Goal: Information Seeking & Learning: Learn about a topic

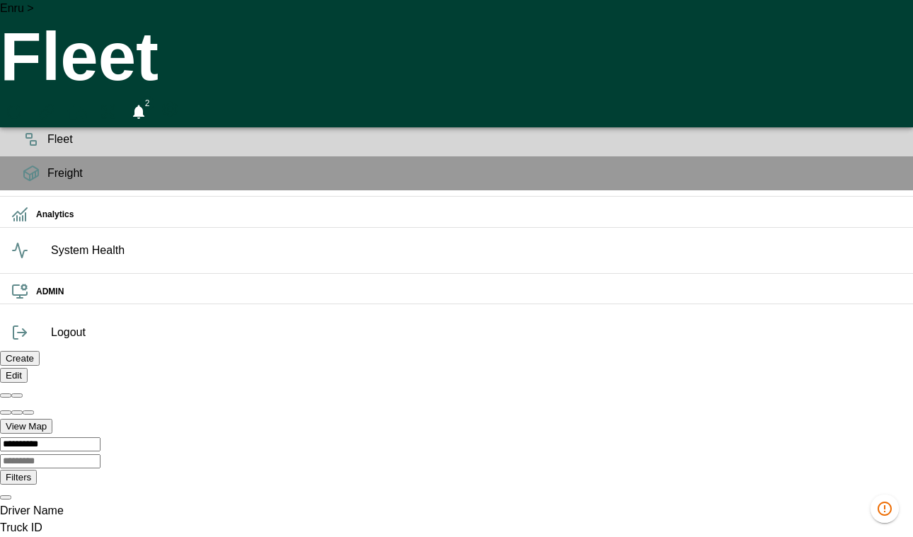
scroll to position [0, 28245]
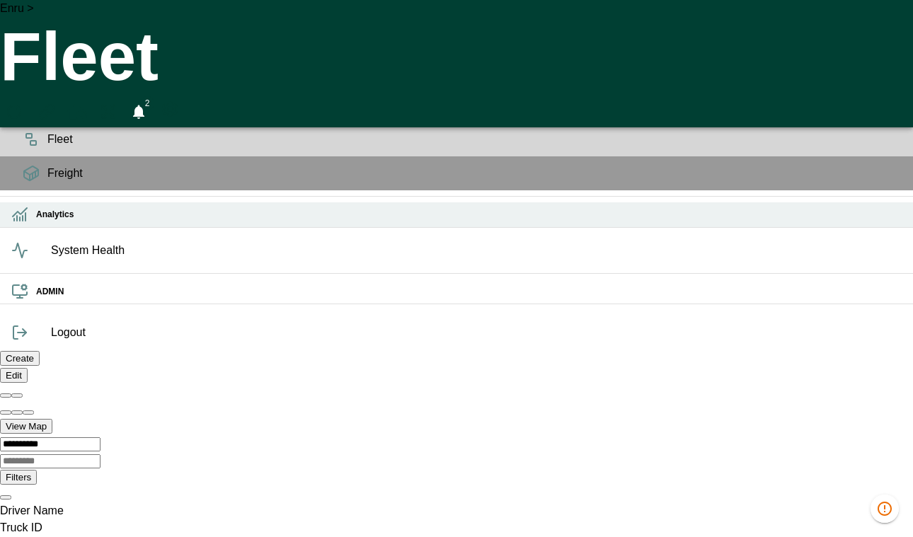
click at [23, 221] on icon at bounding box center [23, 218] width 0 height 5
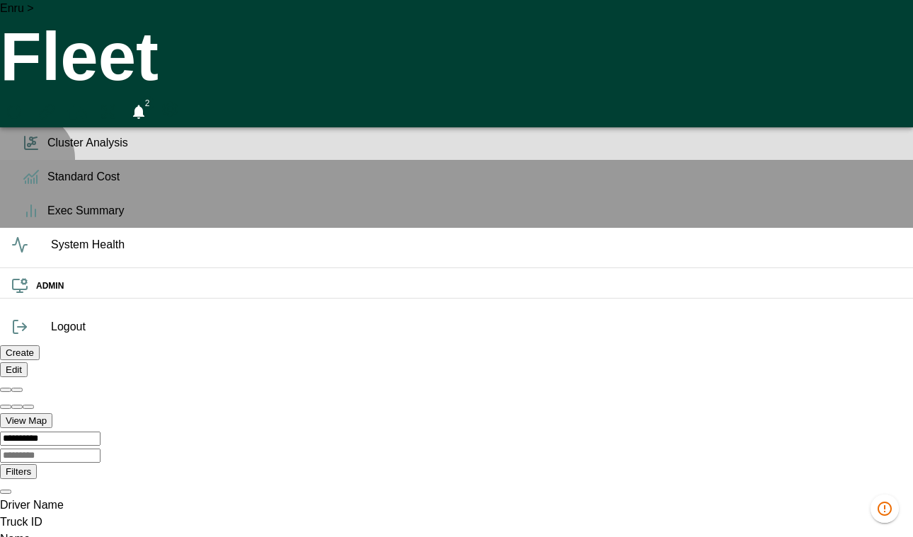
click at [47, 151] on span "Cluster Analysis" at bounding box center [474, 143] width 854 height 17
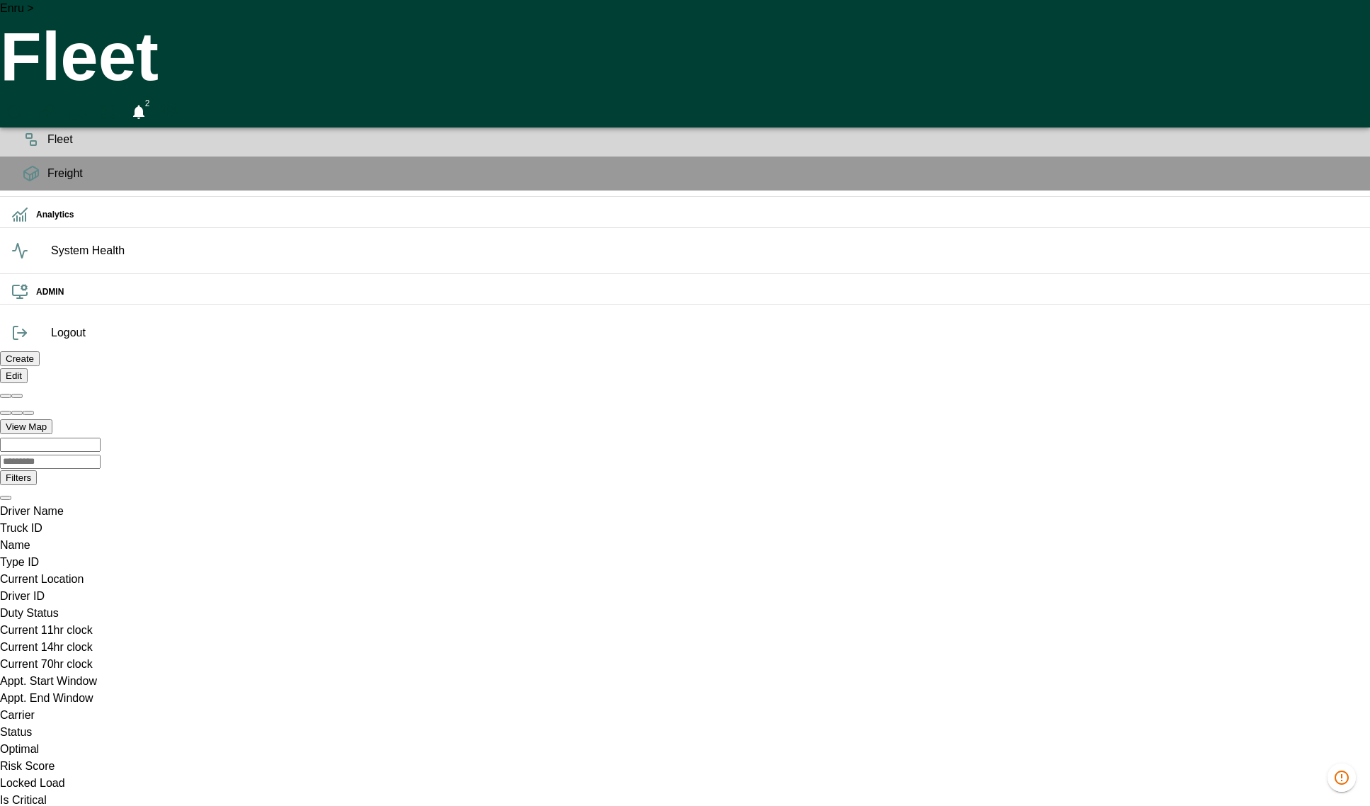
scroll to position [0, 39364]
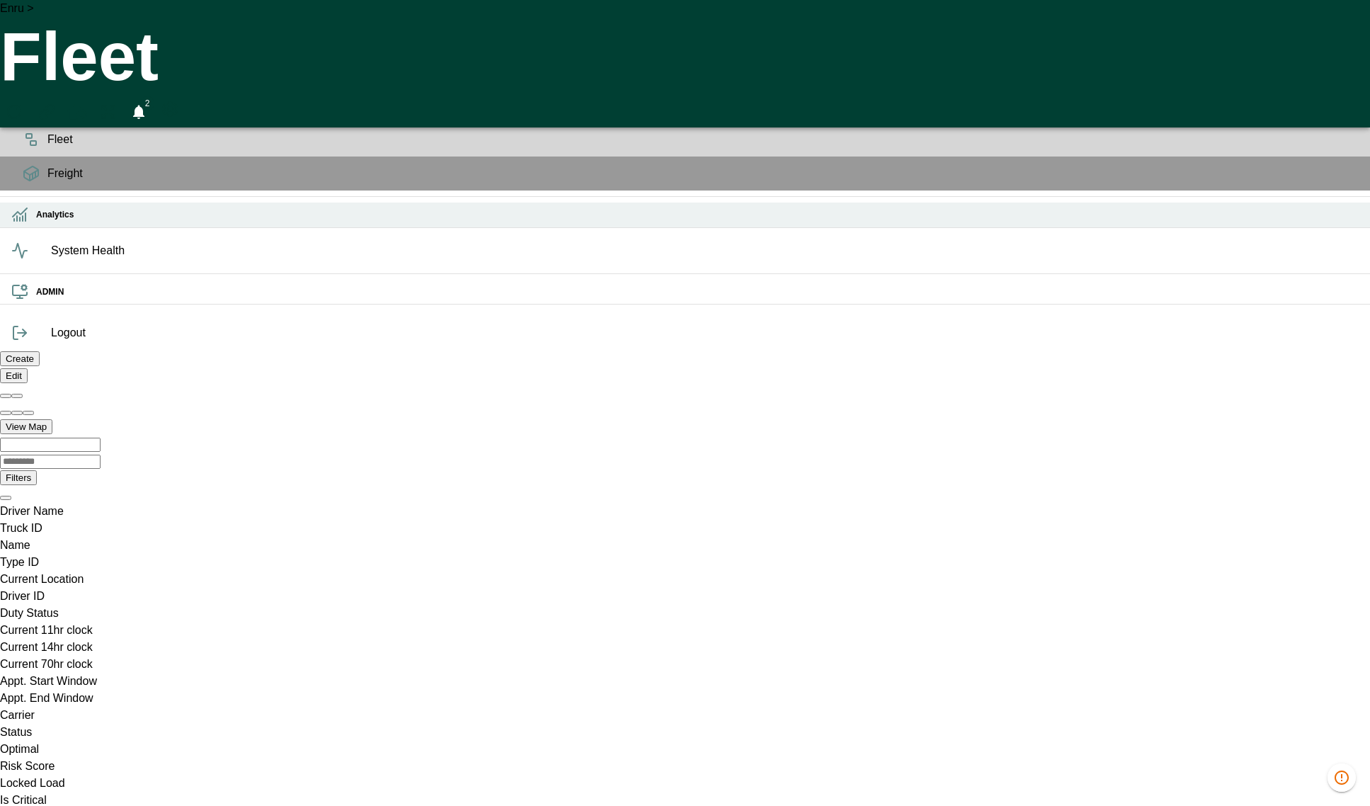
click at [36, 222] on h6 "Analytics" at bounding box center [697, 214] width 1322 height 13
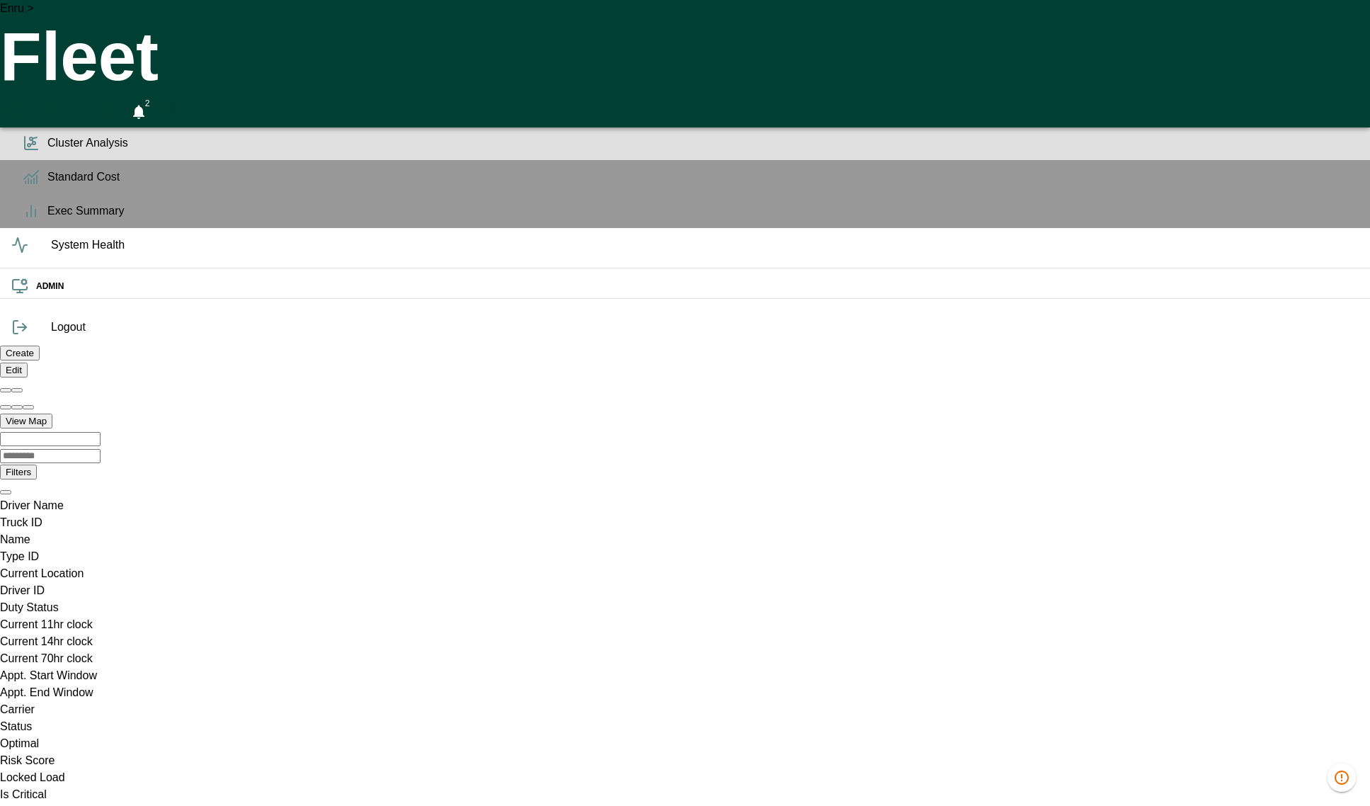
click at [47, 151] on span "Cluster Analysis" at bounding box center [702, 143] width 1311 height 17
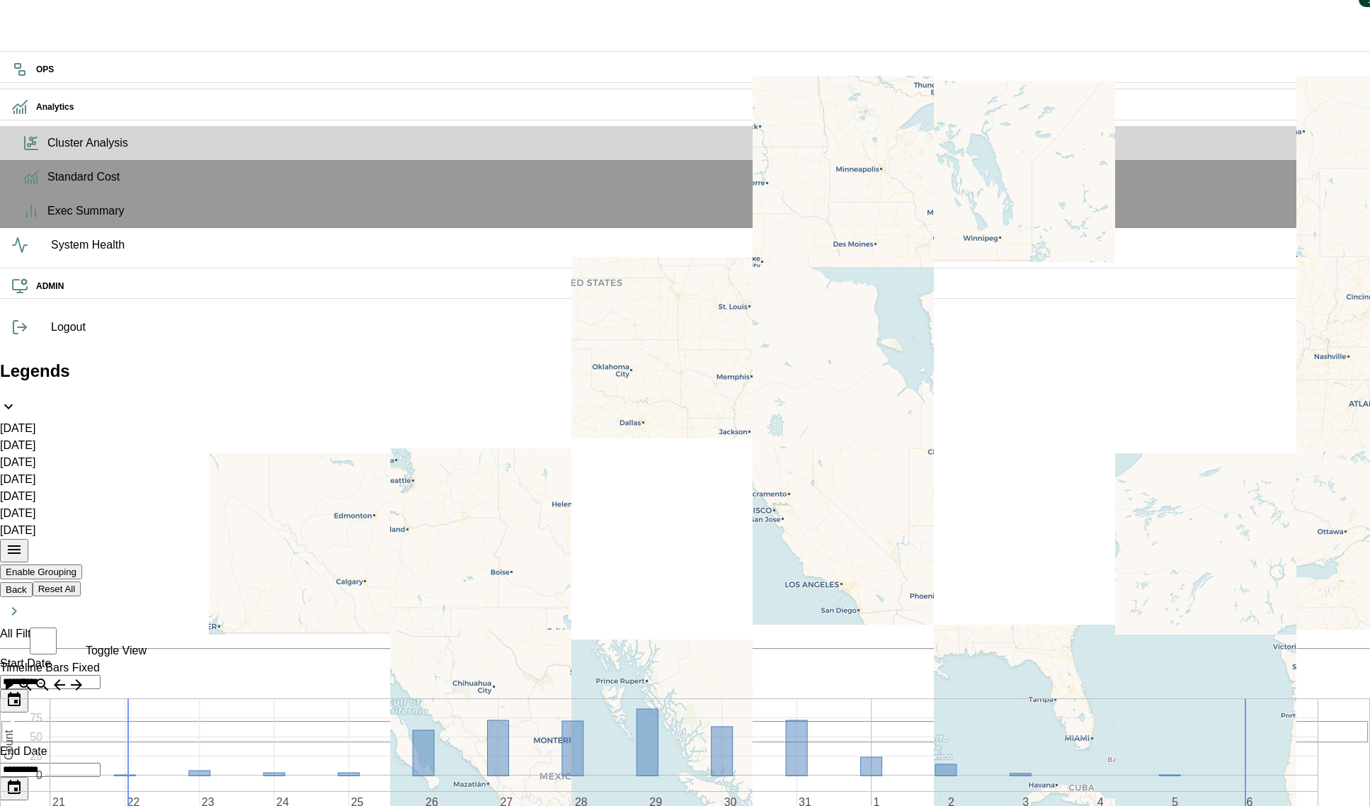
click at [1358, 672] on div "**********" at bounding box center [685, 707] width 1370 height 71
click at [21, 692] on icon "Choose date, selected date is Aug 5, 2025" at bounding box center [14, 699] width 13 height 14
click at [1138, 140] on icon "Previous month" at bounding box center [1138, 140] width 0 height 0
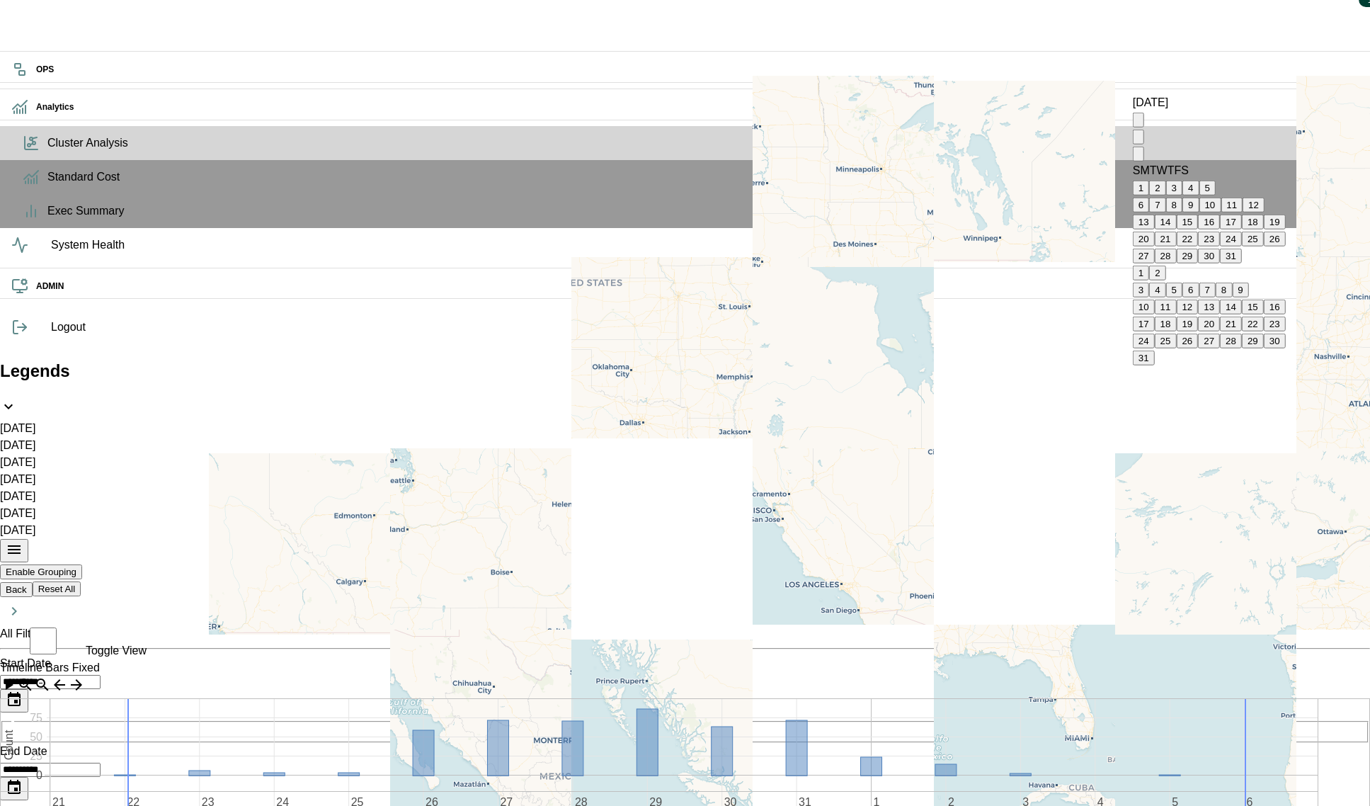
click at [1138, 140] on icon "Previous month" at bounding box center [1138, 140] width 0 height 0
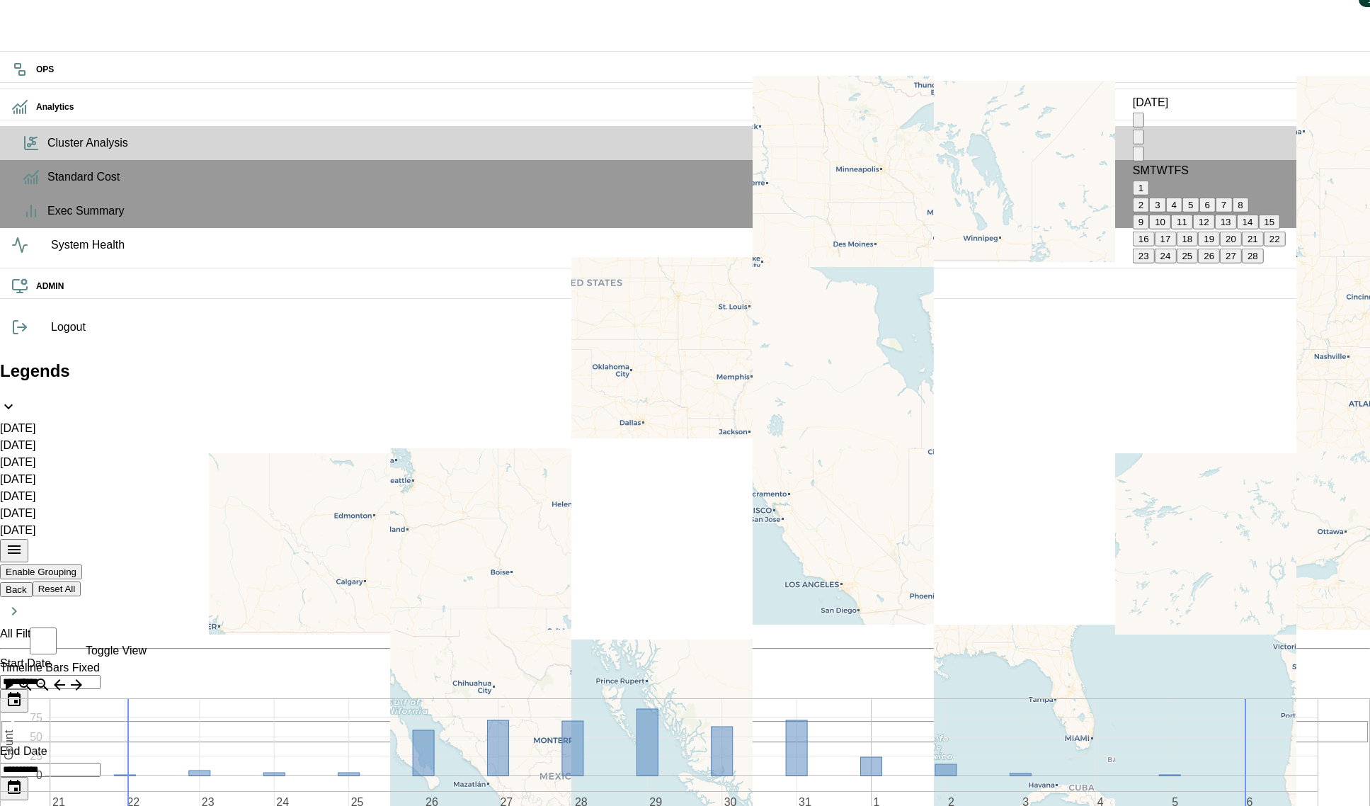
click at [1138, 140] on icon "Previous month" at bounding box center [1138, 140] width 0 height 0
click at [1149, 181] on button "1" at bounding box center [1141, 188] width 16 height 15
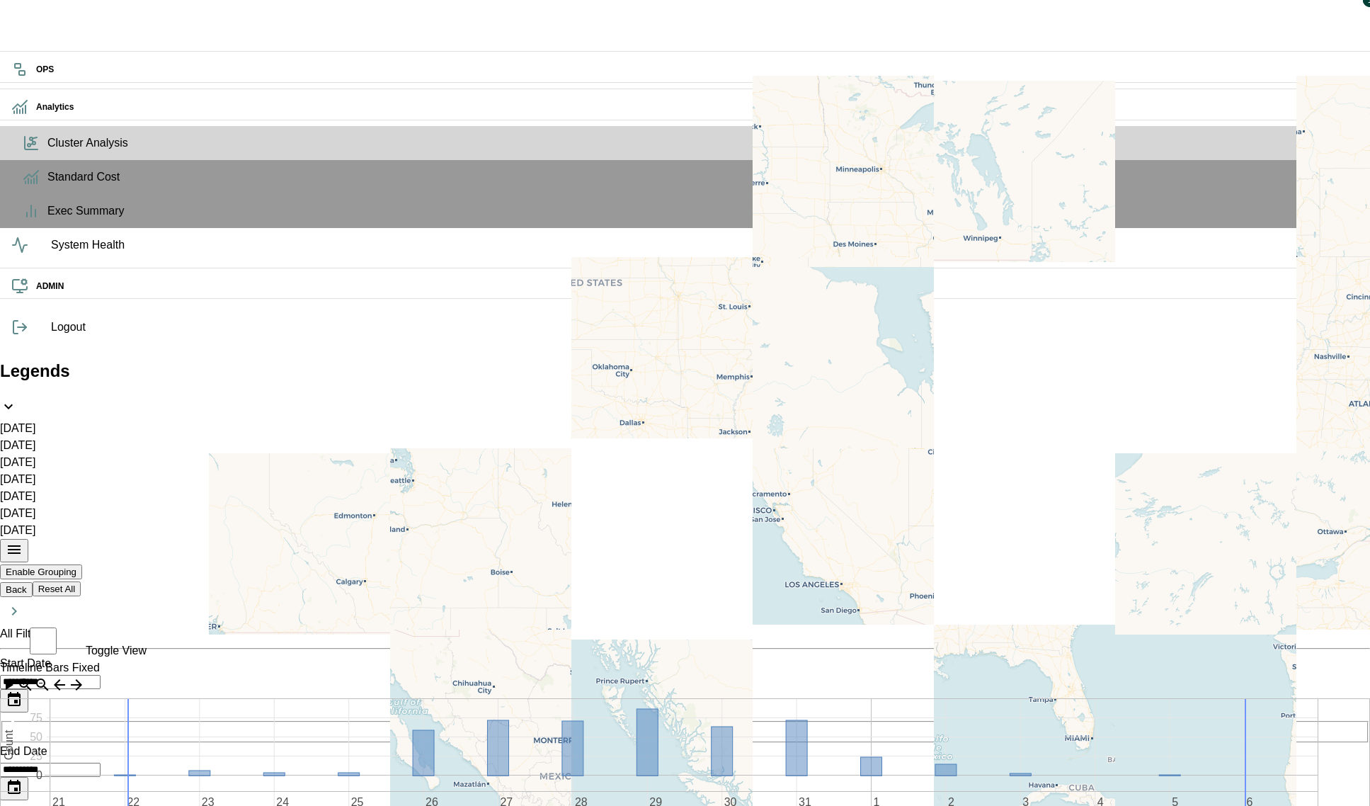
type input "****"
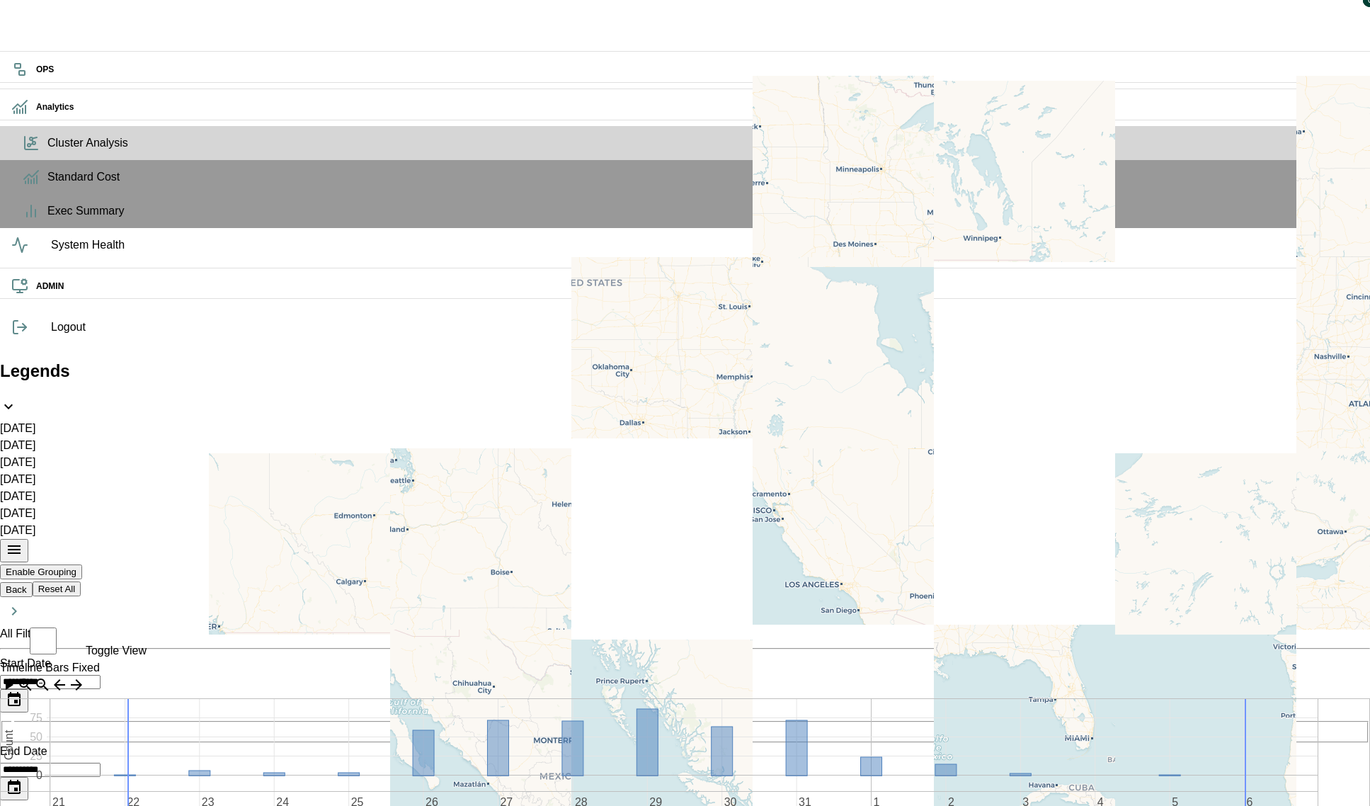
click at [1344, 82] on div "Runtime Error: divider is zero.: Couldn't fetch Cluster data" at bounding box center [1245, 74] width 227 height 65
click at [1342, 93] on div "Runtime Error: divider is zero.: Couldn't fetch Cluster data" at bounding box center [1245, 112] width 227 height 54
click at [1346, 84] on div "Runtime Error: divider is zero.: Couldn't fetch Cluster data" at bounding box center [1245, 74] width 227 height 65
click at [23, 691] on icon "Choose date, selected date is Jan 1, 2025" at bounding box center [14, 699] width 17 height 17
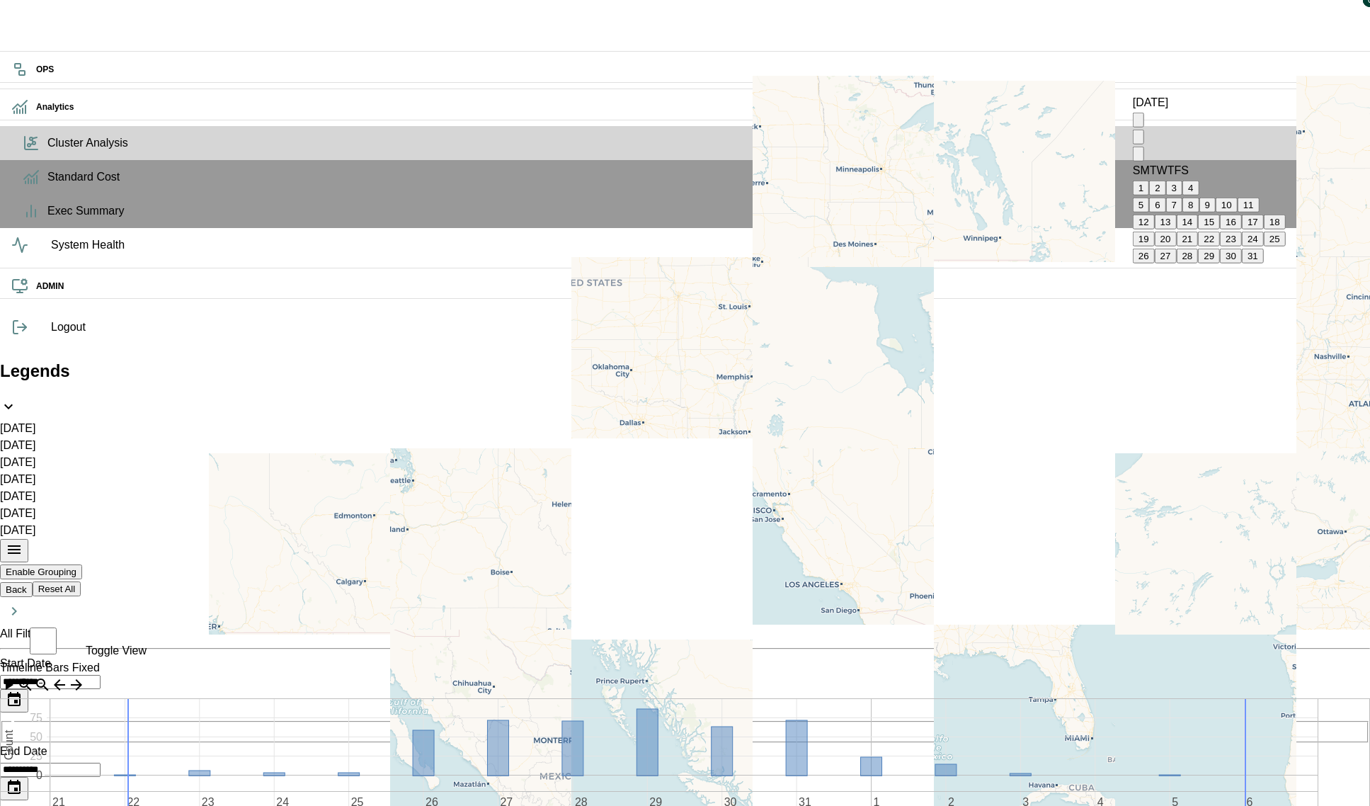
click at [1138, 157] on icon "Next month" at bounding box center [1138, 157] width 0 height 0
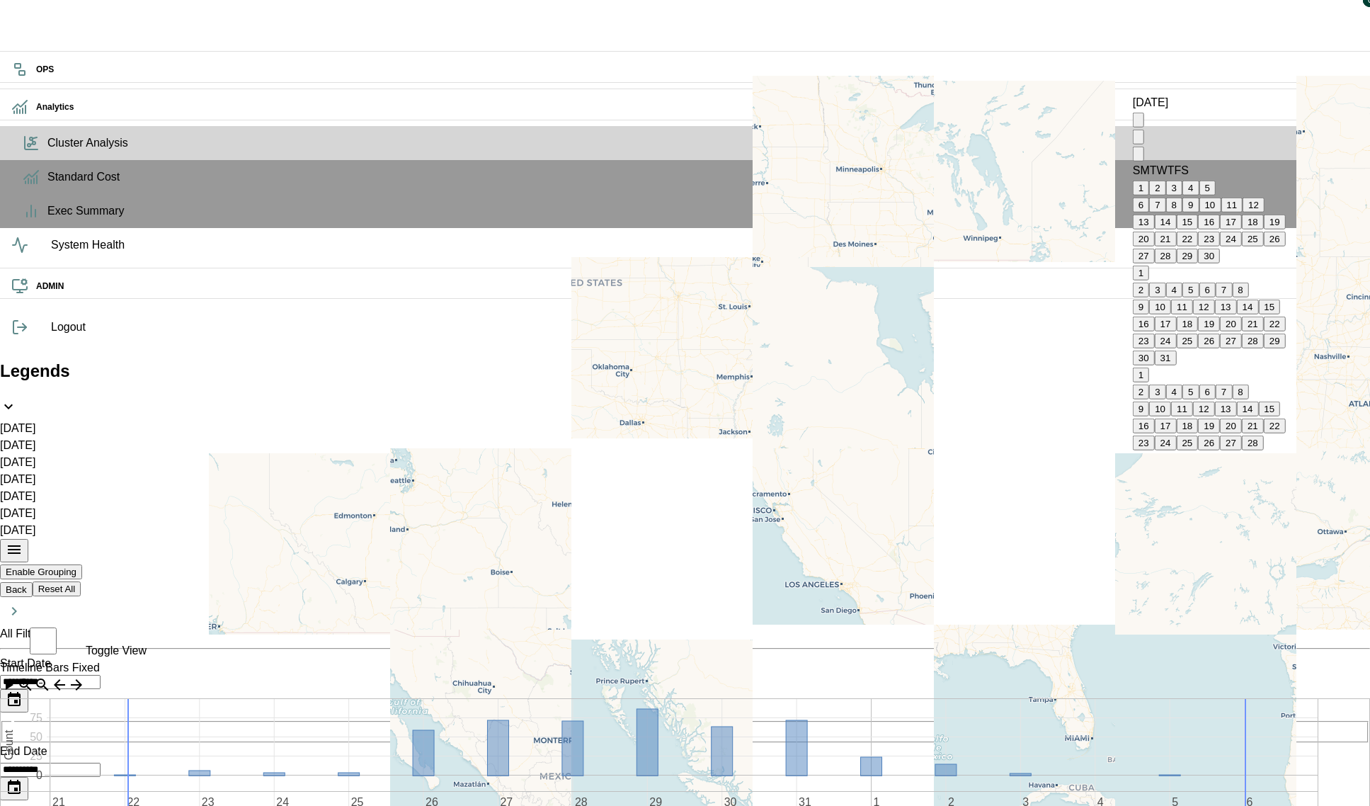
click at [1138, 157] on icon "Next month" at bounding box center [1138, 157] width 0 height 0
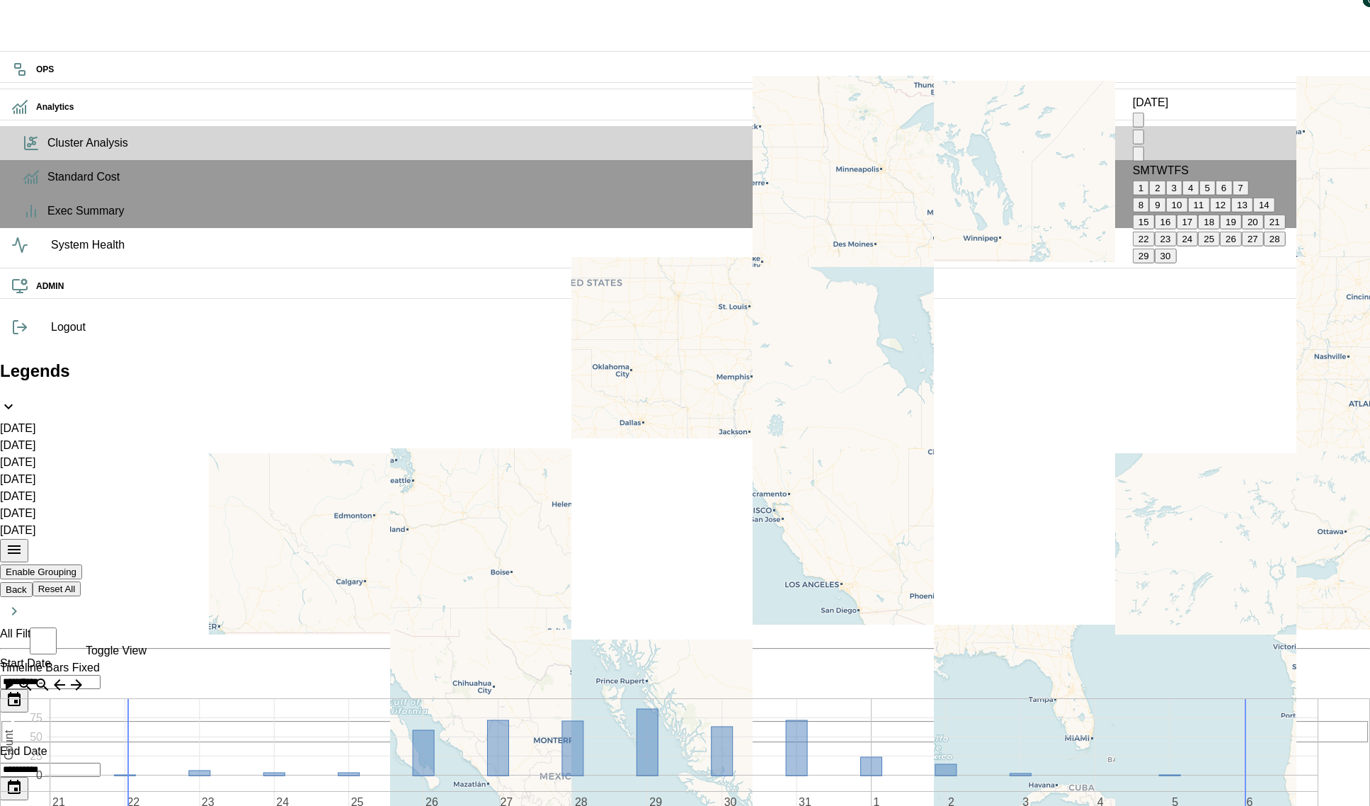
click at [1138, 157] on icon "Next month" at bounding box center [1138, 157] width 0 height 0
click at [1149, 181] on button "1" at bounding box center [1141, 188] width 16 height 15
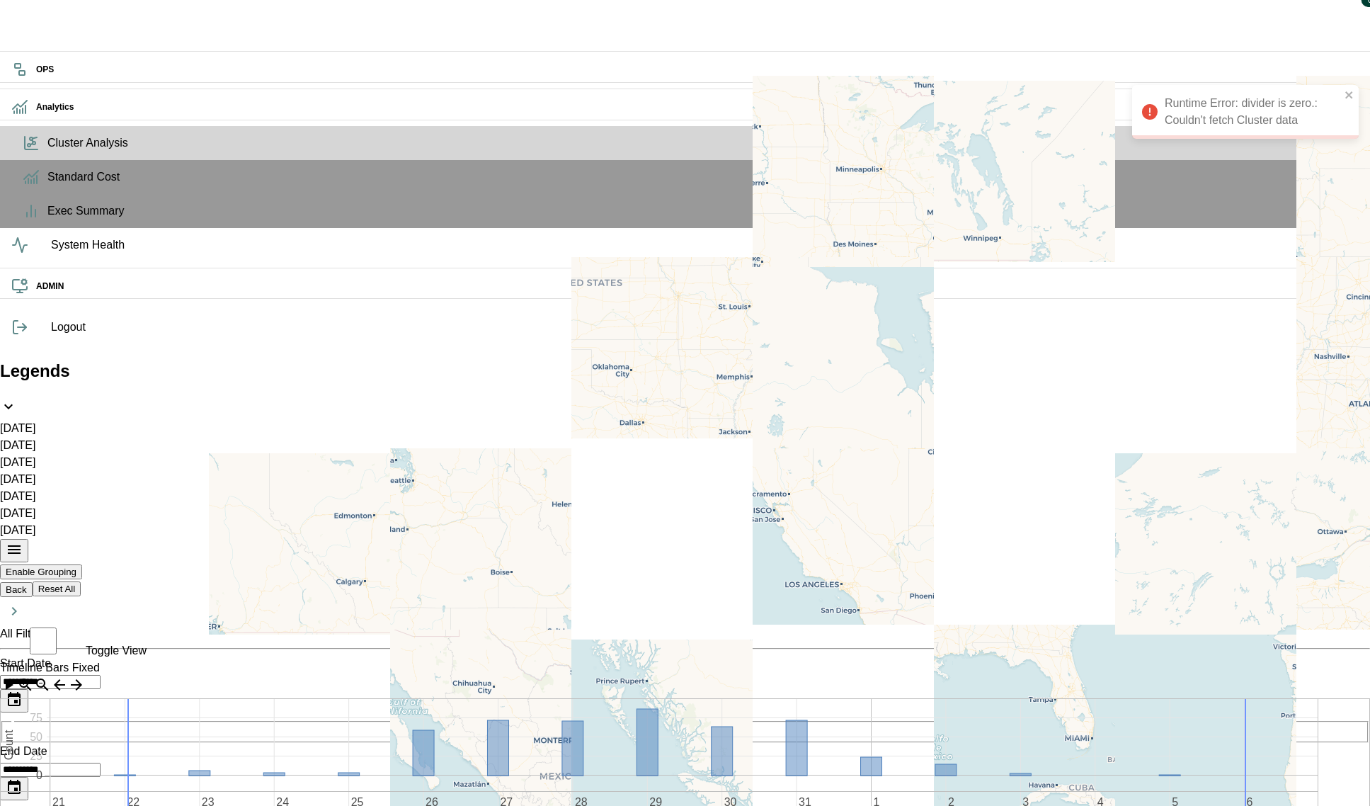
click at [1345, 93] on icon "close" at bounding box center [1349, 94] width 10 height 11
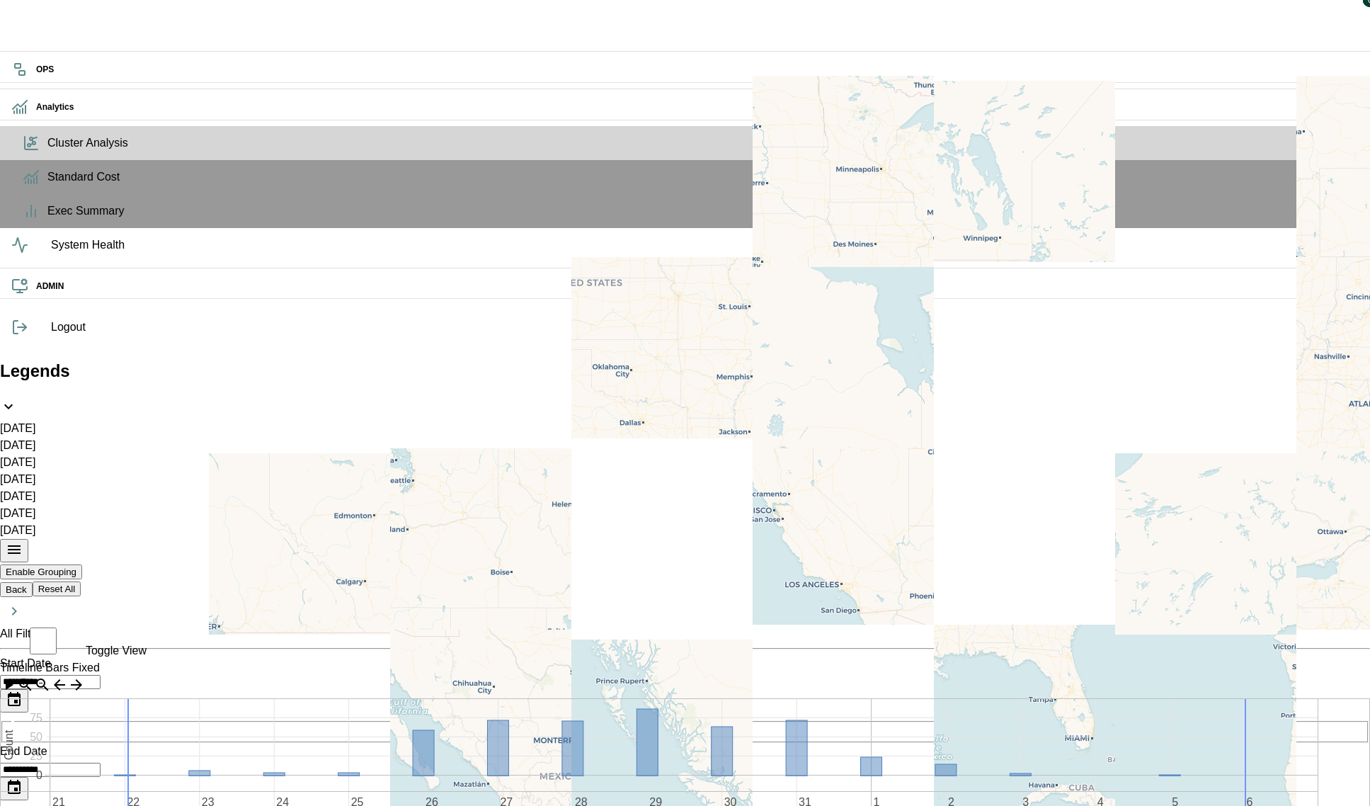
click at [1346, 96] on icon "close" at bounding box center [1348, 94] width 7 height 7
click at [1347, 97] on icon "close" at bounding box center [1349, 94] width 10 height 11
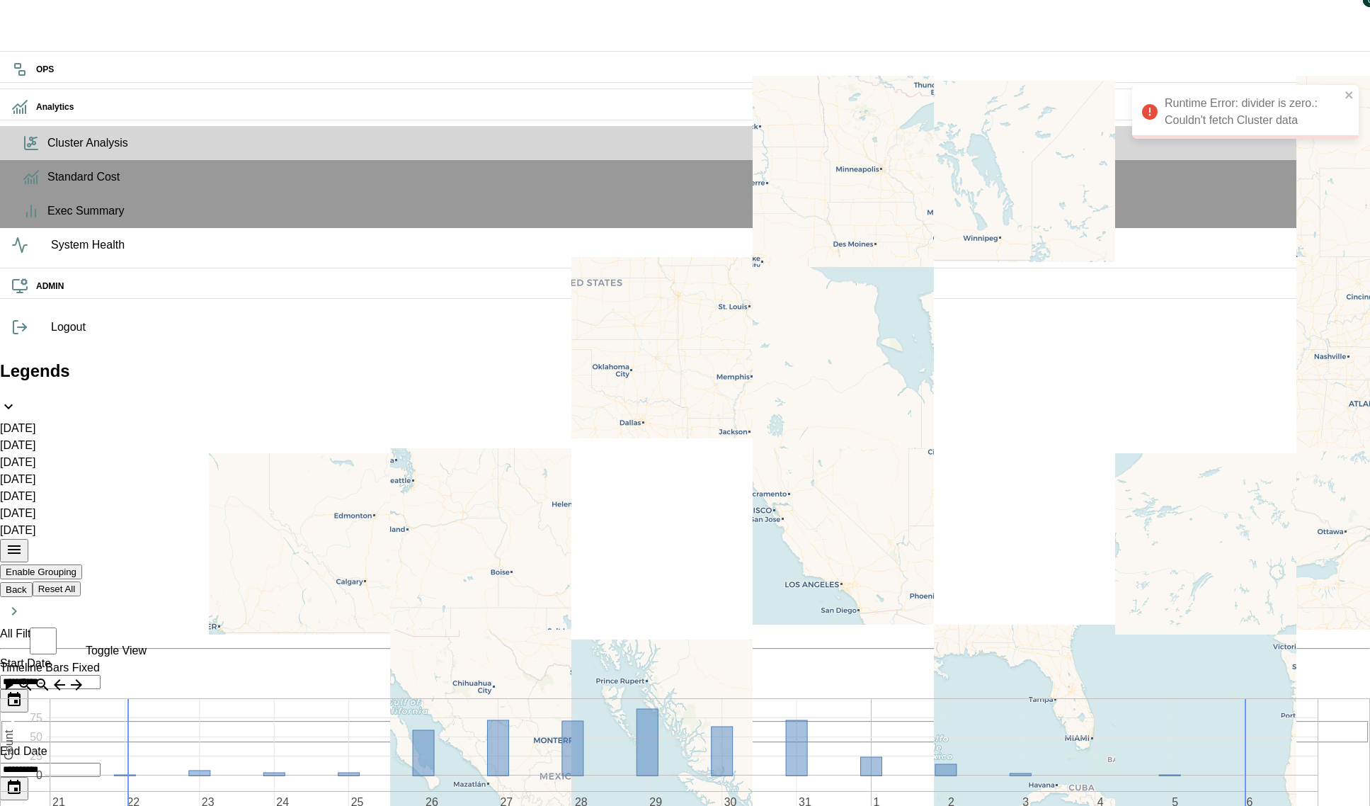
type input "**"
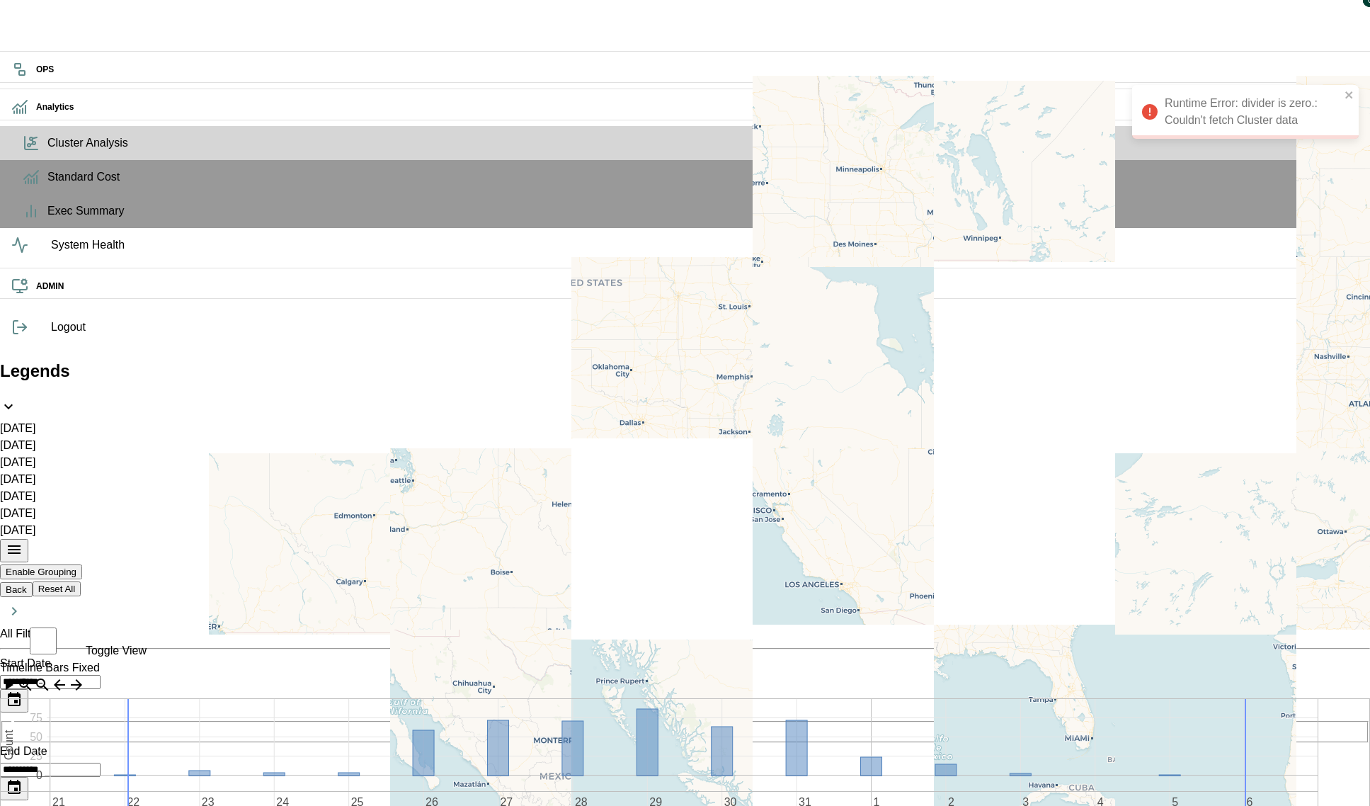
click at [1291, 122] on div "Runtime Error: divider is zero.: Couldn't fetch Cluster data" at bounding box center [1245, 112] width 227 height 54
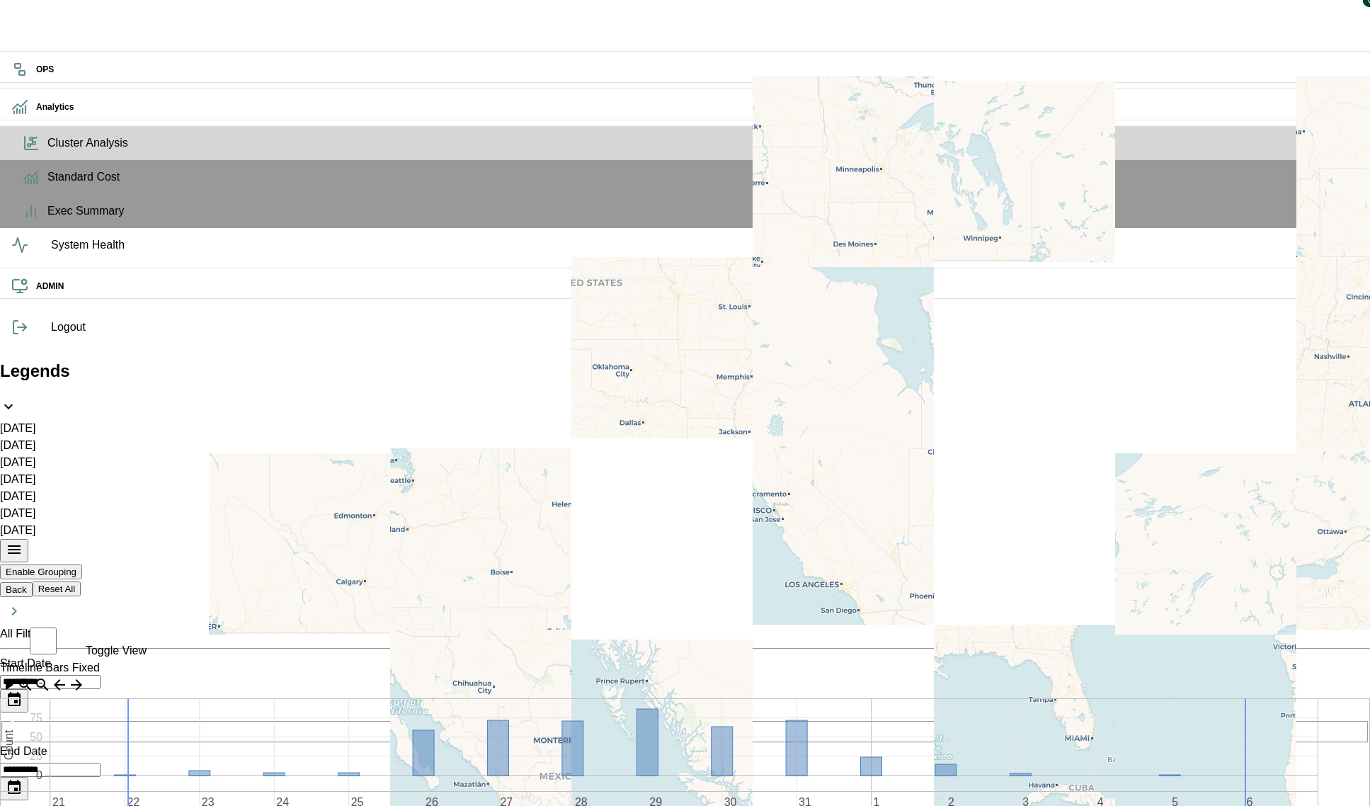
click at [1311, 563] on div "Loading indicator" at bounding box center [685, 579] width 1370 height 33
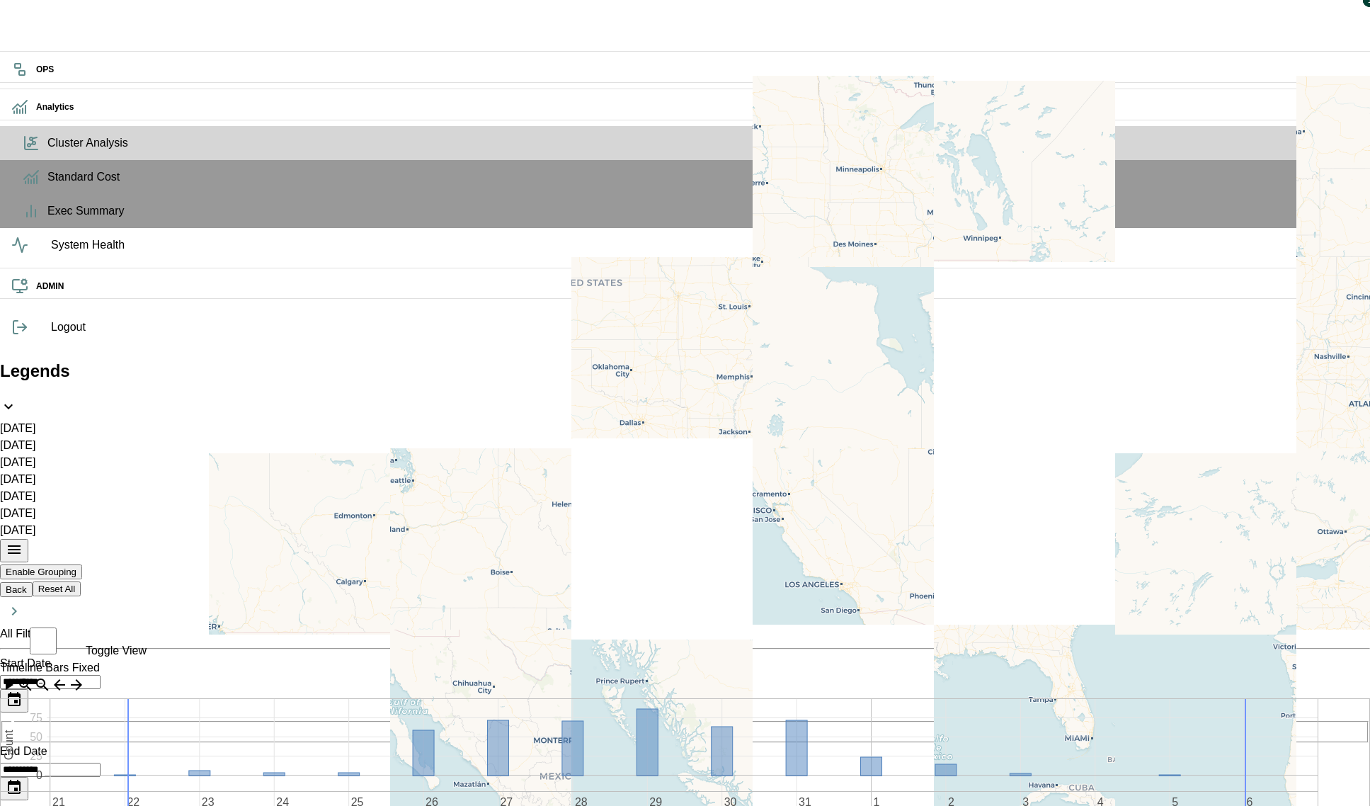
click at [21, 692] on icon "Choose date, selected date is Aug 1, 2025" at bounding box center [14, 699] width 13 height 14
click at [1198, 246] on button "19" at bounding box center [1187, 238] width 22 height 15
click at [28, 689] on button "Choose date, selected date is Aug 19, 2025" at bounding box center [14, 700] width 28 height 23
click at [1149, 181] on button "1" at bounding box center [1141, 188] width 16 height 15
click at [21, 779] on icon "Choose date, selected date is Aug 20, 2025" at bounding box center [14, 786] width 13 height 14
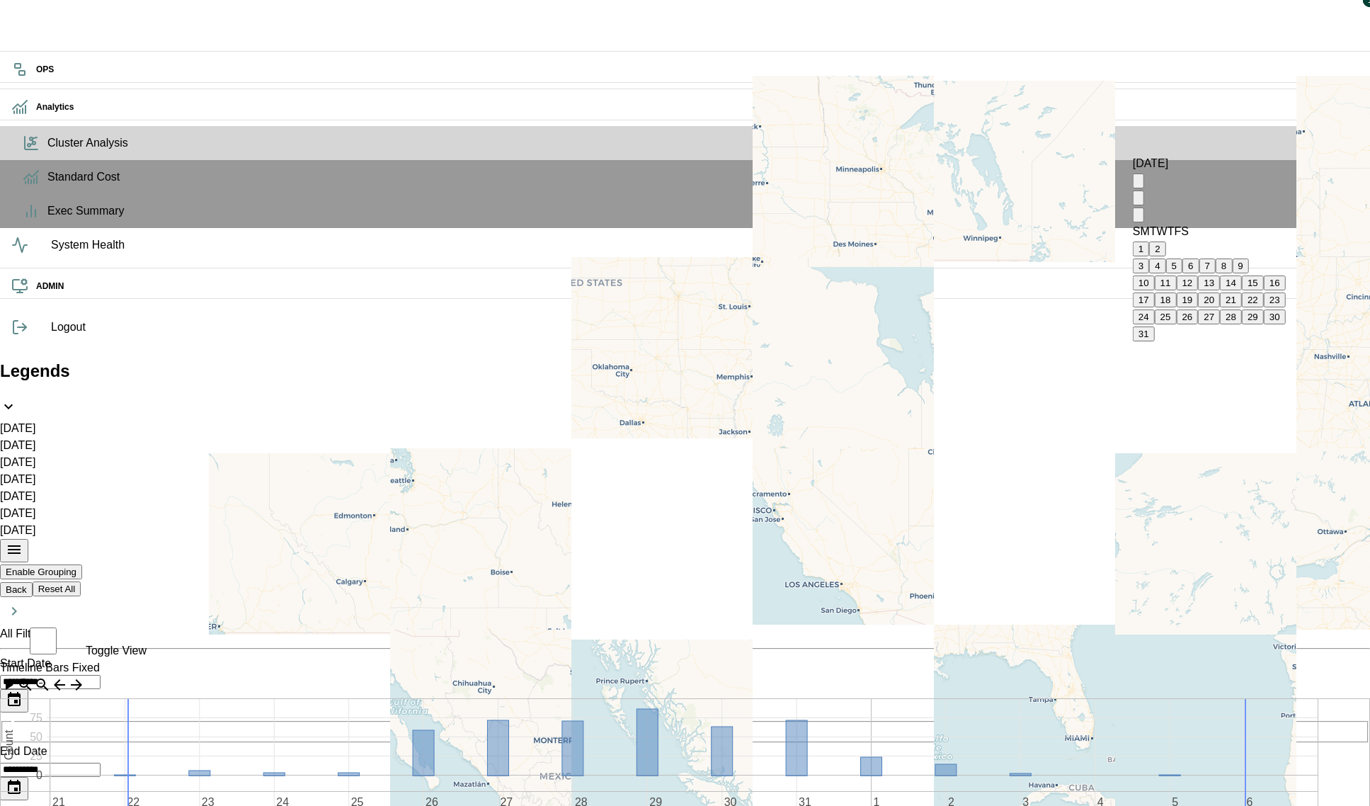
click at [1155, 307] on button "17" at bounding box center [1144, 299] width 22 height 15
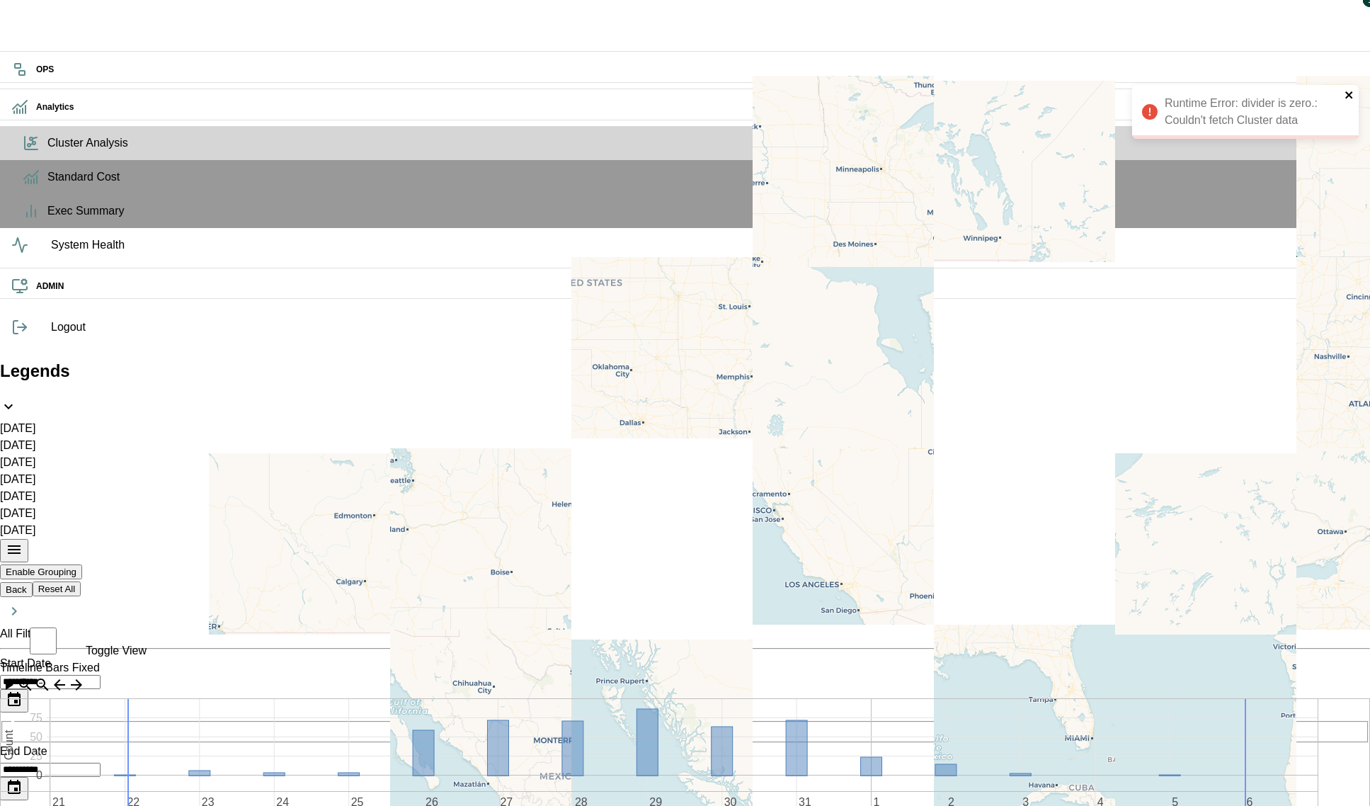
click at [1351, 101] on button "close" at bounding box center [1349, 95] width 10 height 13
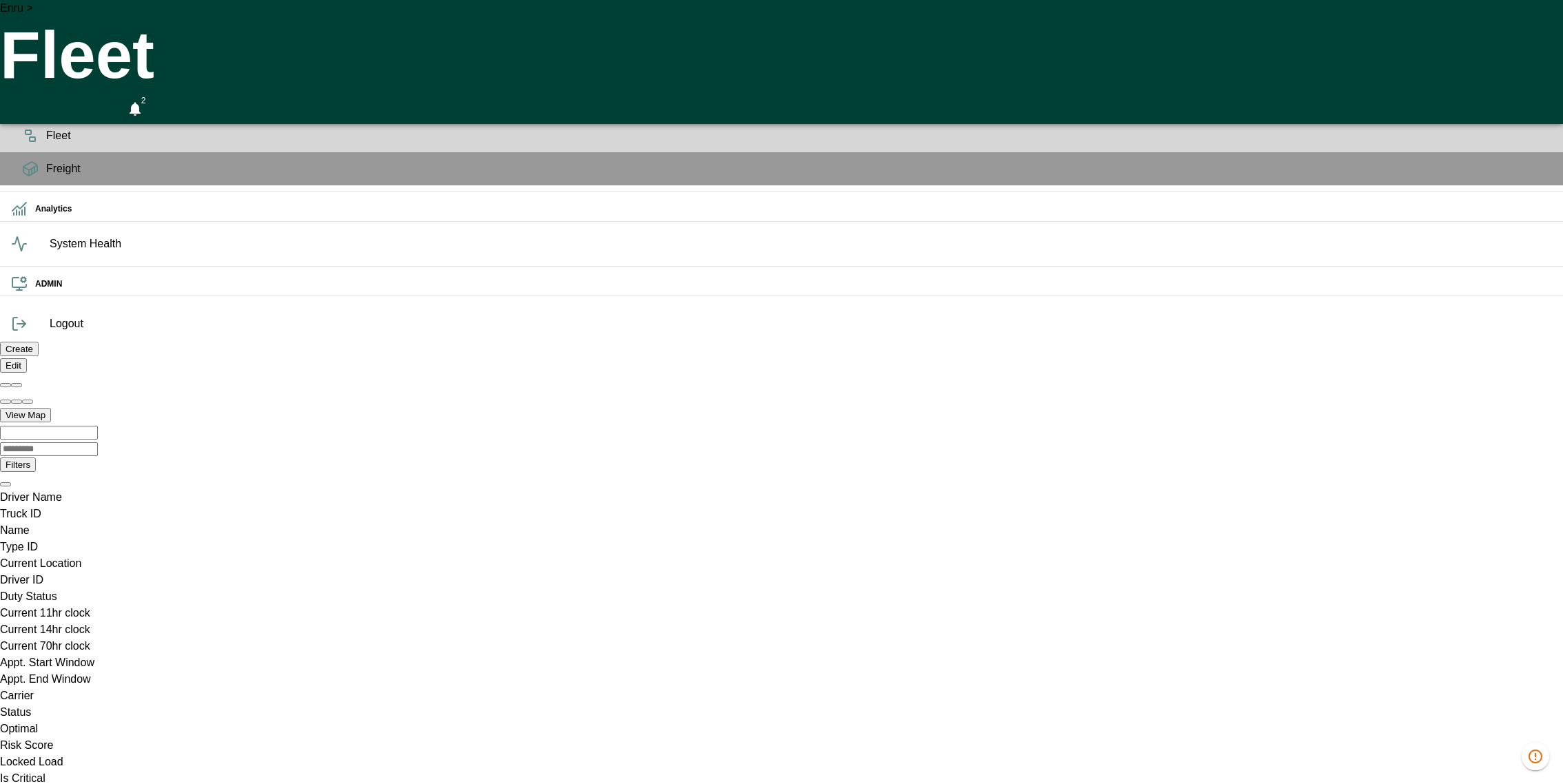
scroll to position [0, 38245]
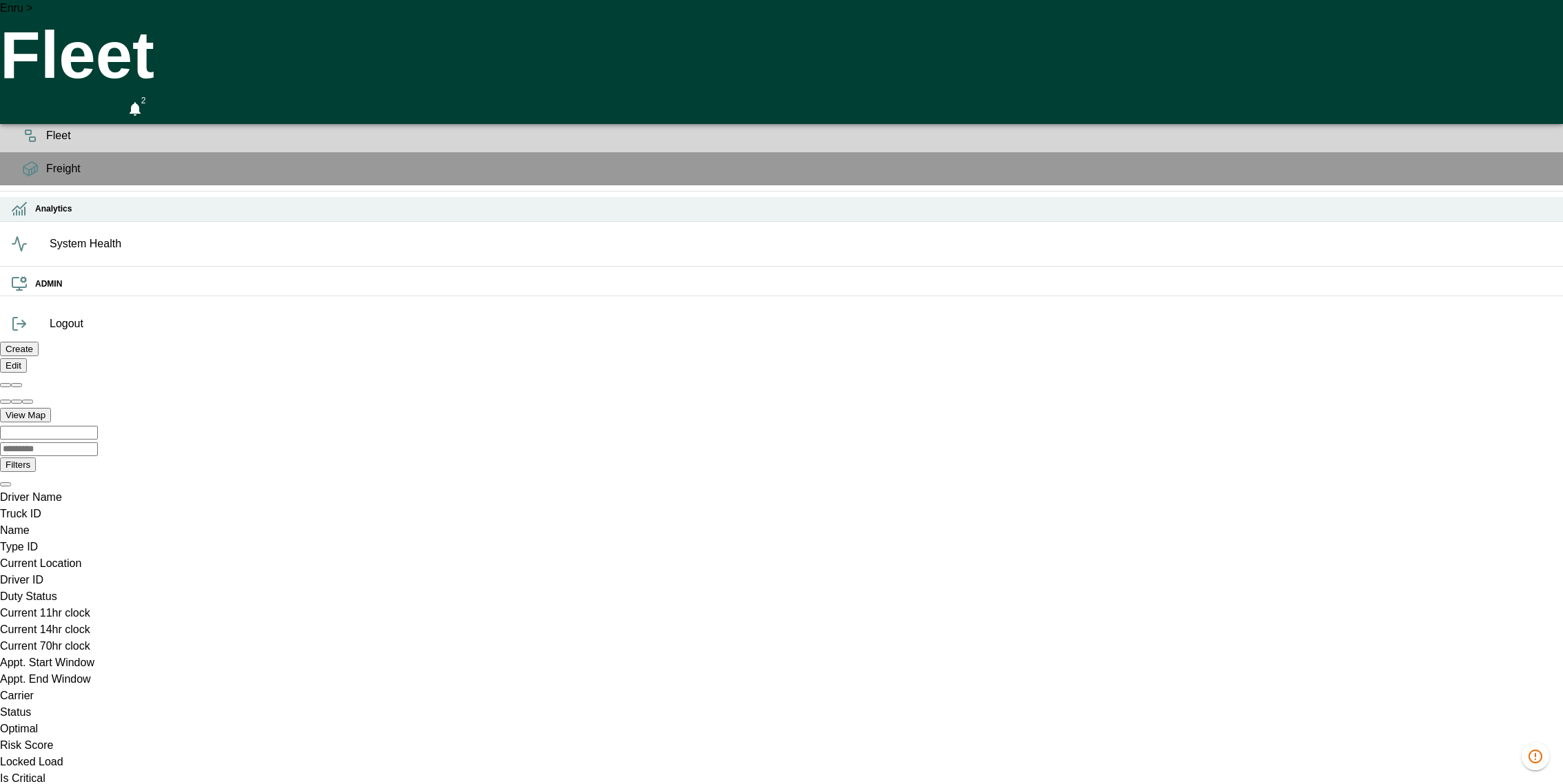
click at [27, 217] on icon at bounding box center [18, 208] width 17 height 17
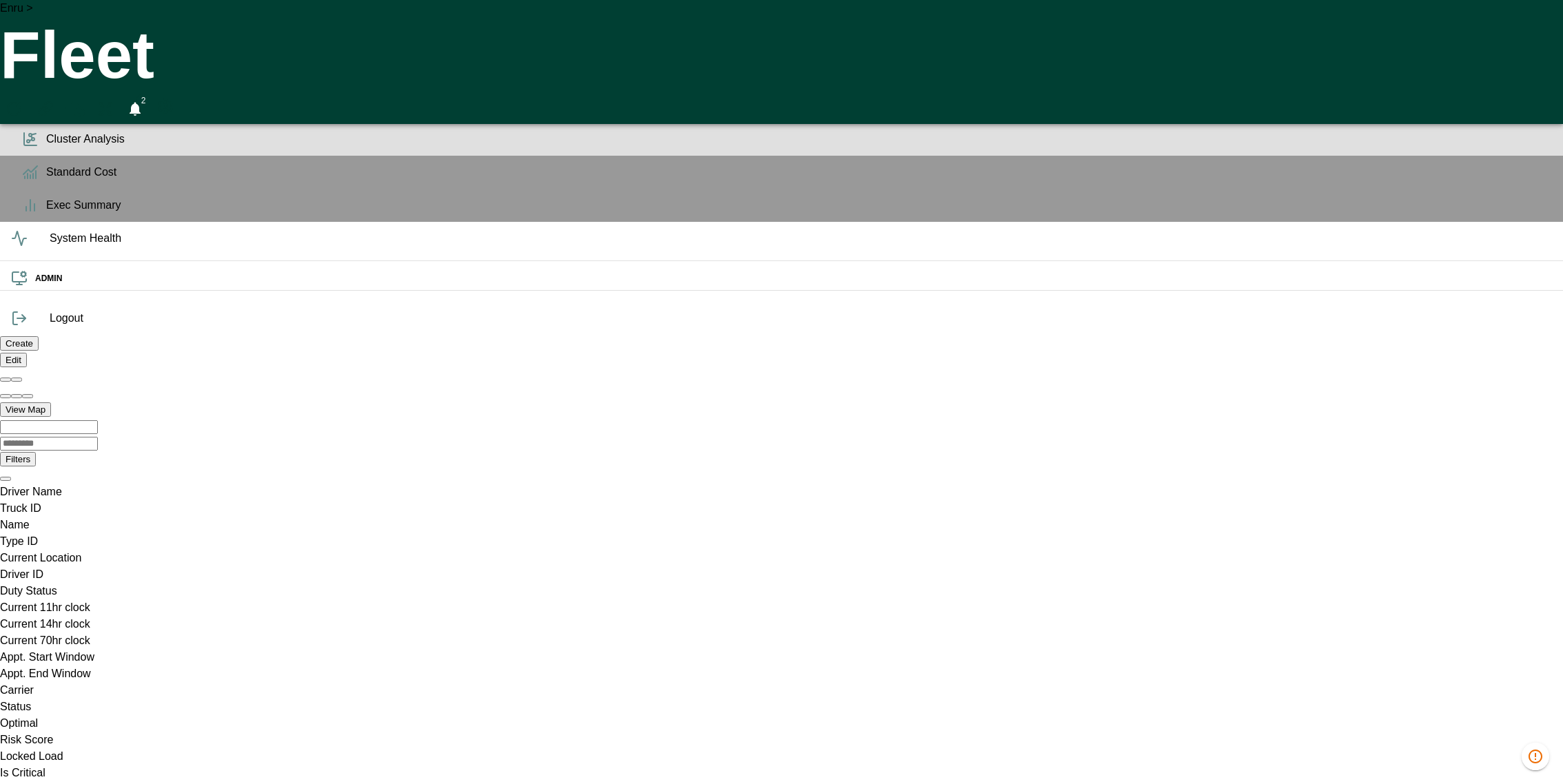
click at [46, 147] on span "Cluster Analysis" at bounding box center [798, 139] width 1506 height 17
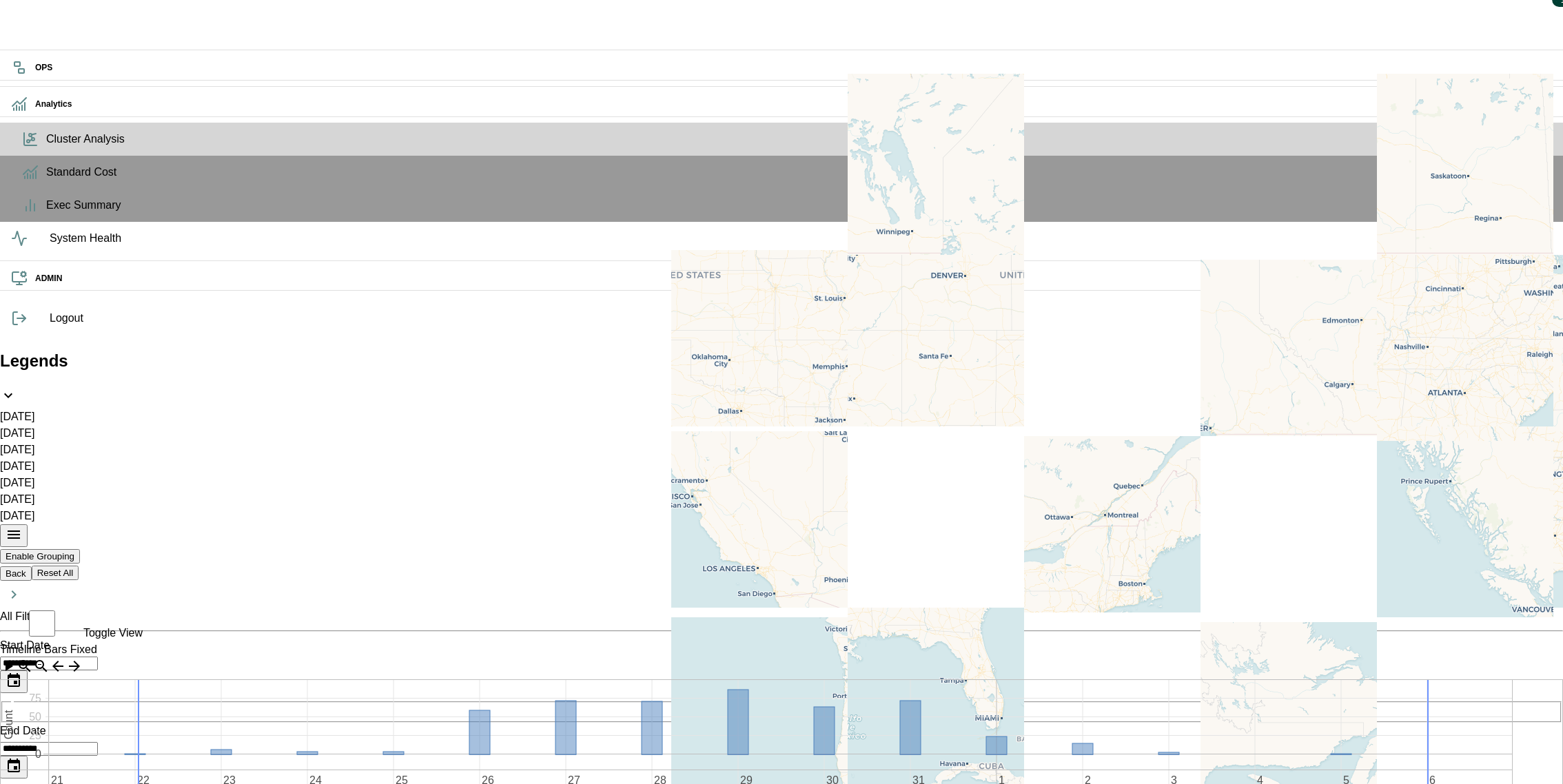
type input "*"
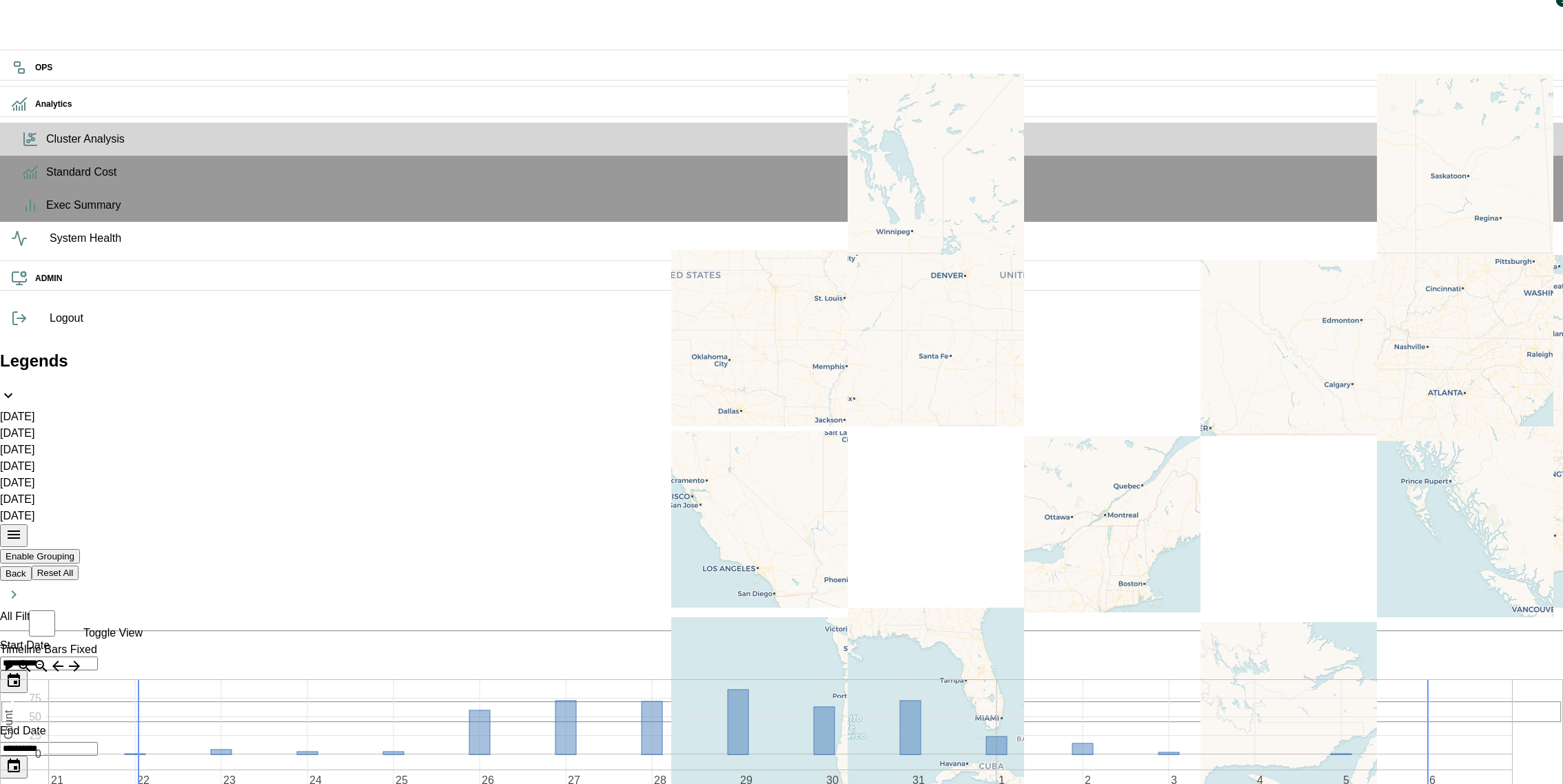
type input "*****"
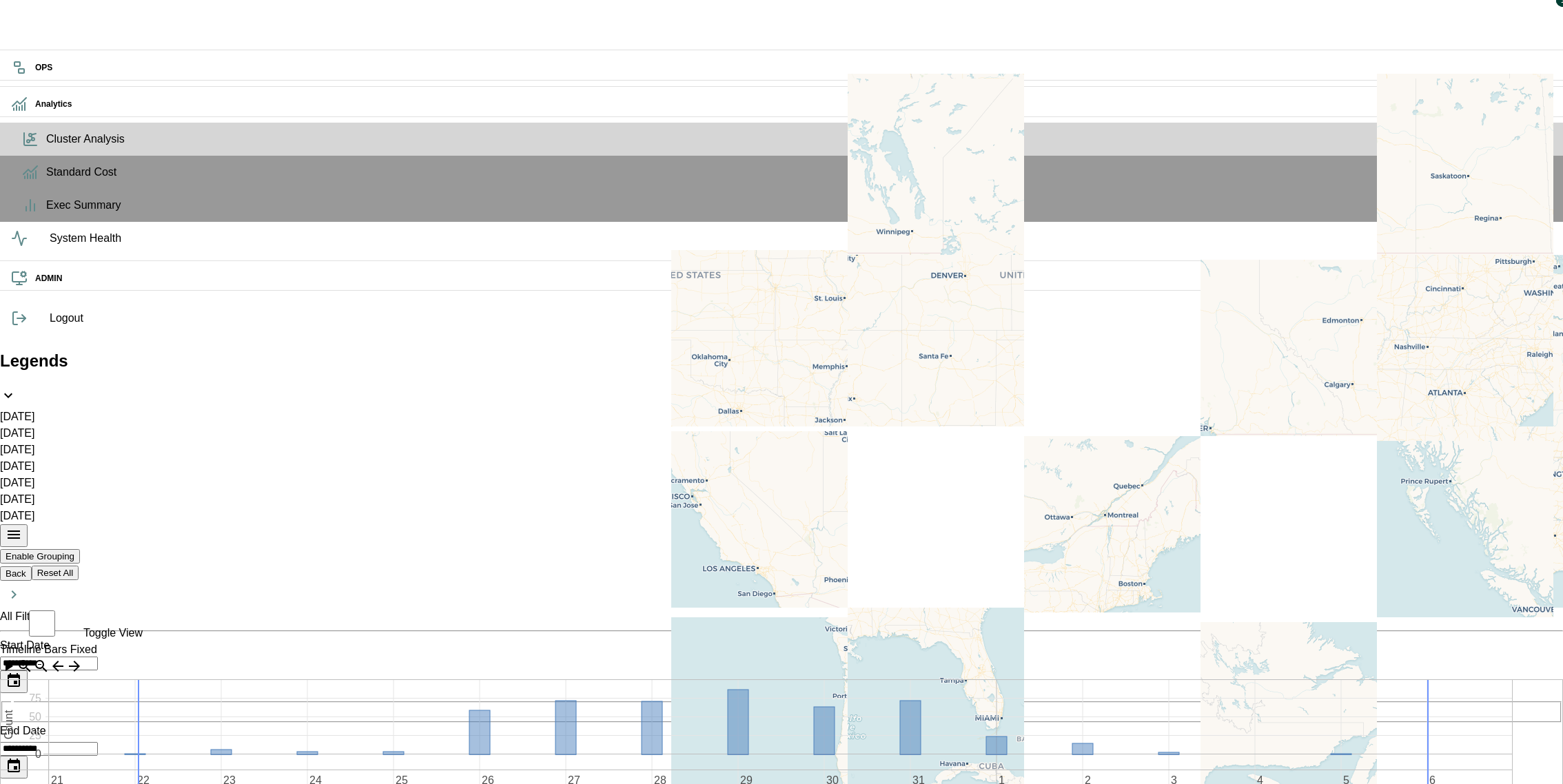
click at [1540, 90] on icon "close" at bounding box center [1542, 91] width 7 height 7
click at [27, 756] on button "Choose date, selected date is Aug 20, 2025" at bounding box center [14, 766] width 27 height 22
click at [1396, 299] on button "19" at bounding box center [1385, 291] width 21 height 15
click at [20, 673] on icon "Choose date, selected date is Aug 5, 2025" at bounding box center [14, 680] width 13 height 14
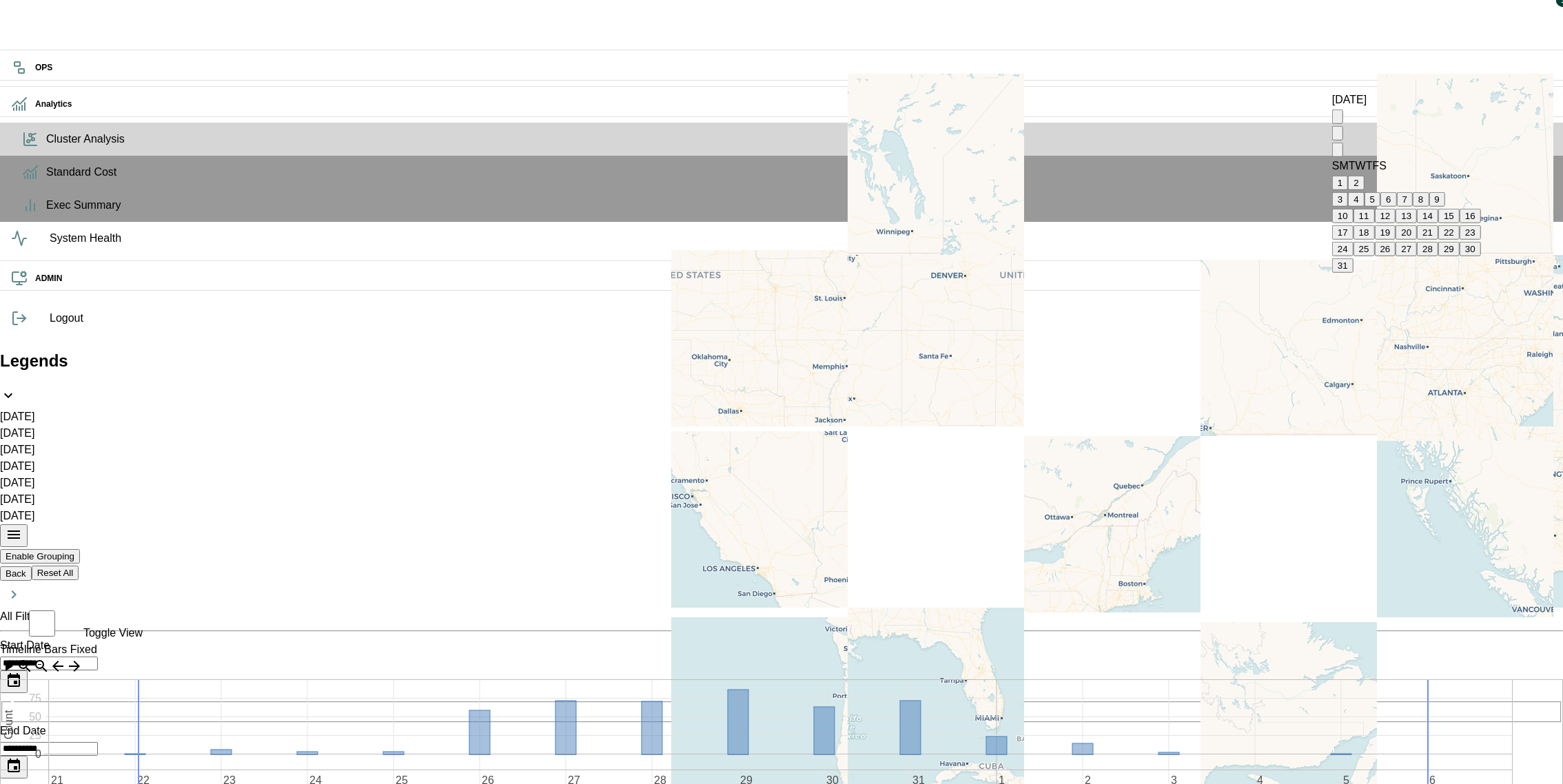
click at [1348, 176] on button "1" at bounding box center [1339, 183] width 16 height 15
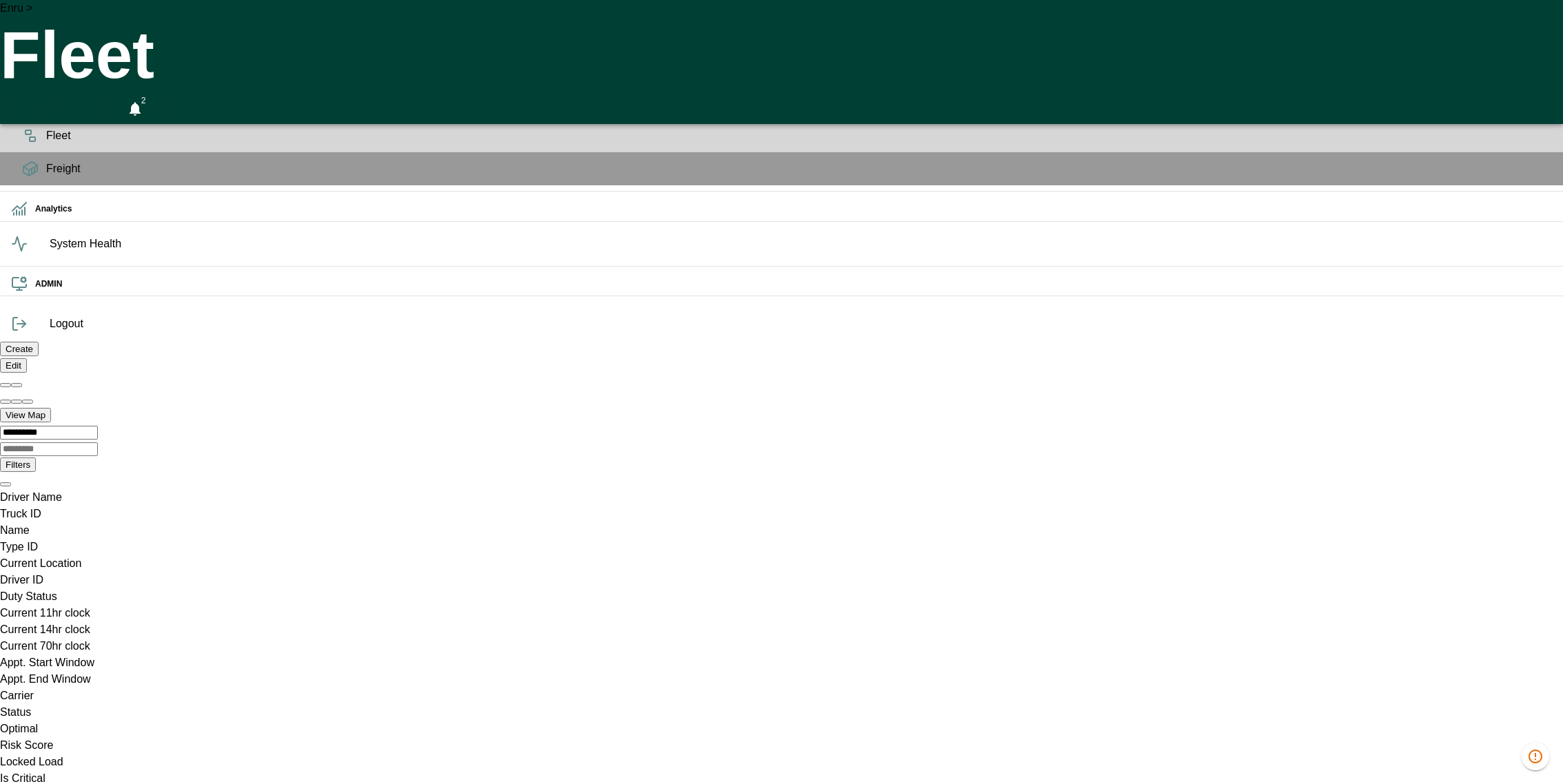
scroll to position [0, 289]
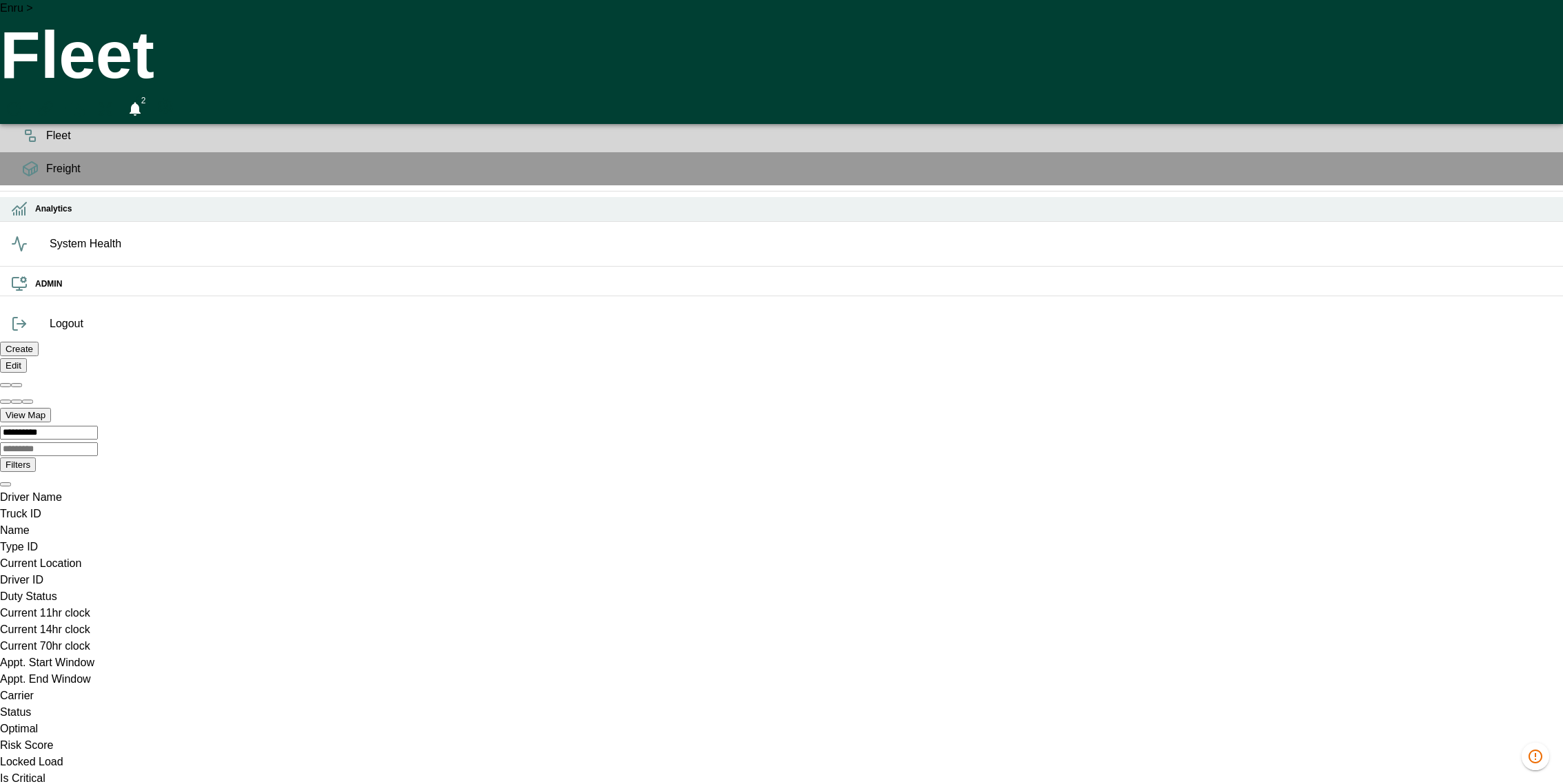
click at [35, 216] on h6 "Analytics" at bounding box center [793, 208] width 1516 height 13
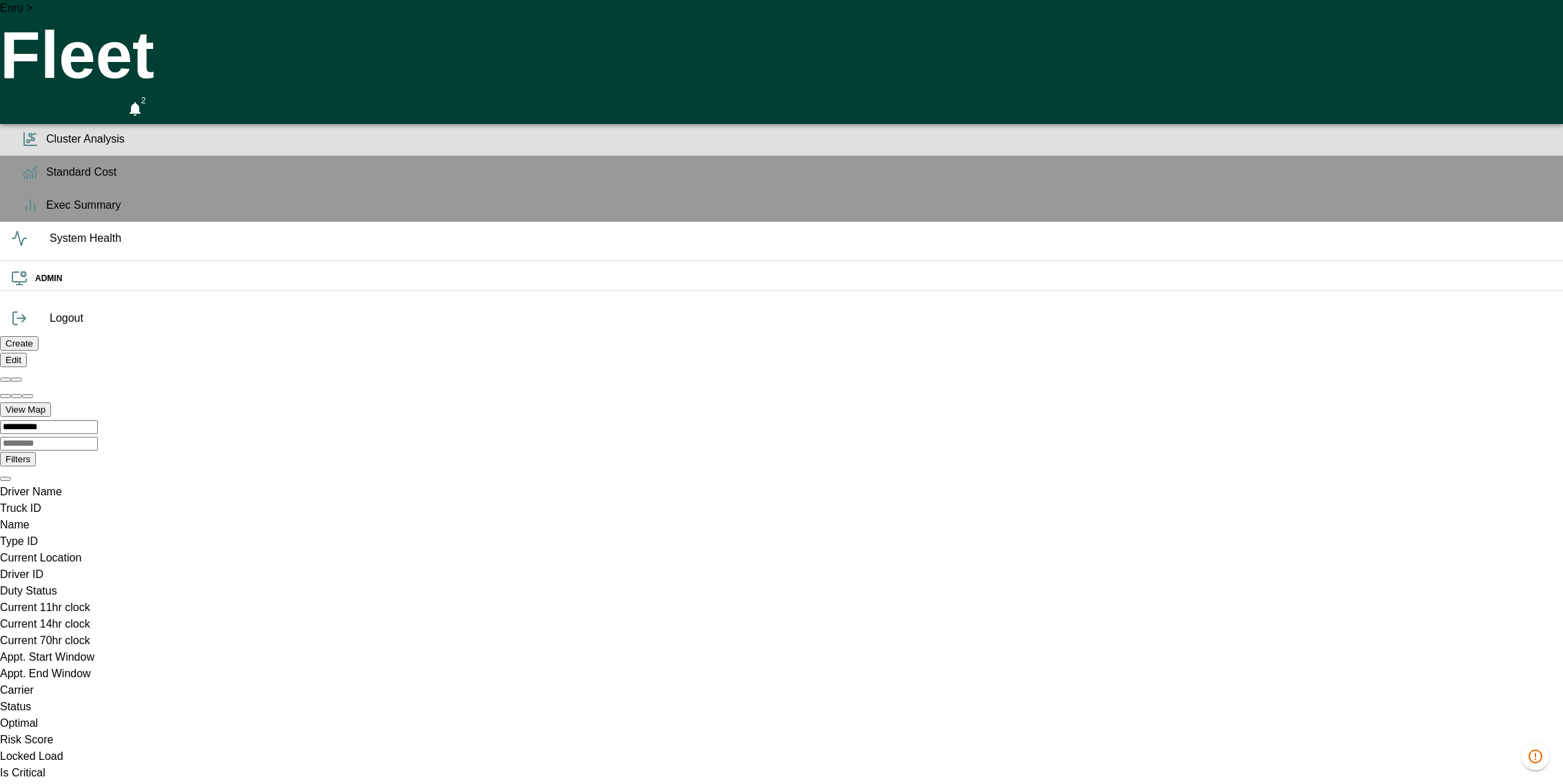
click at [46, 147] on span "Cluster Analysis" at bounding box center [798, 139] width 1506 height 17
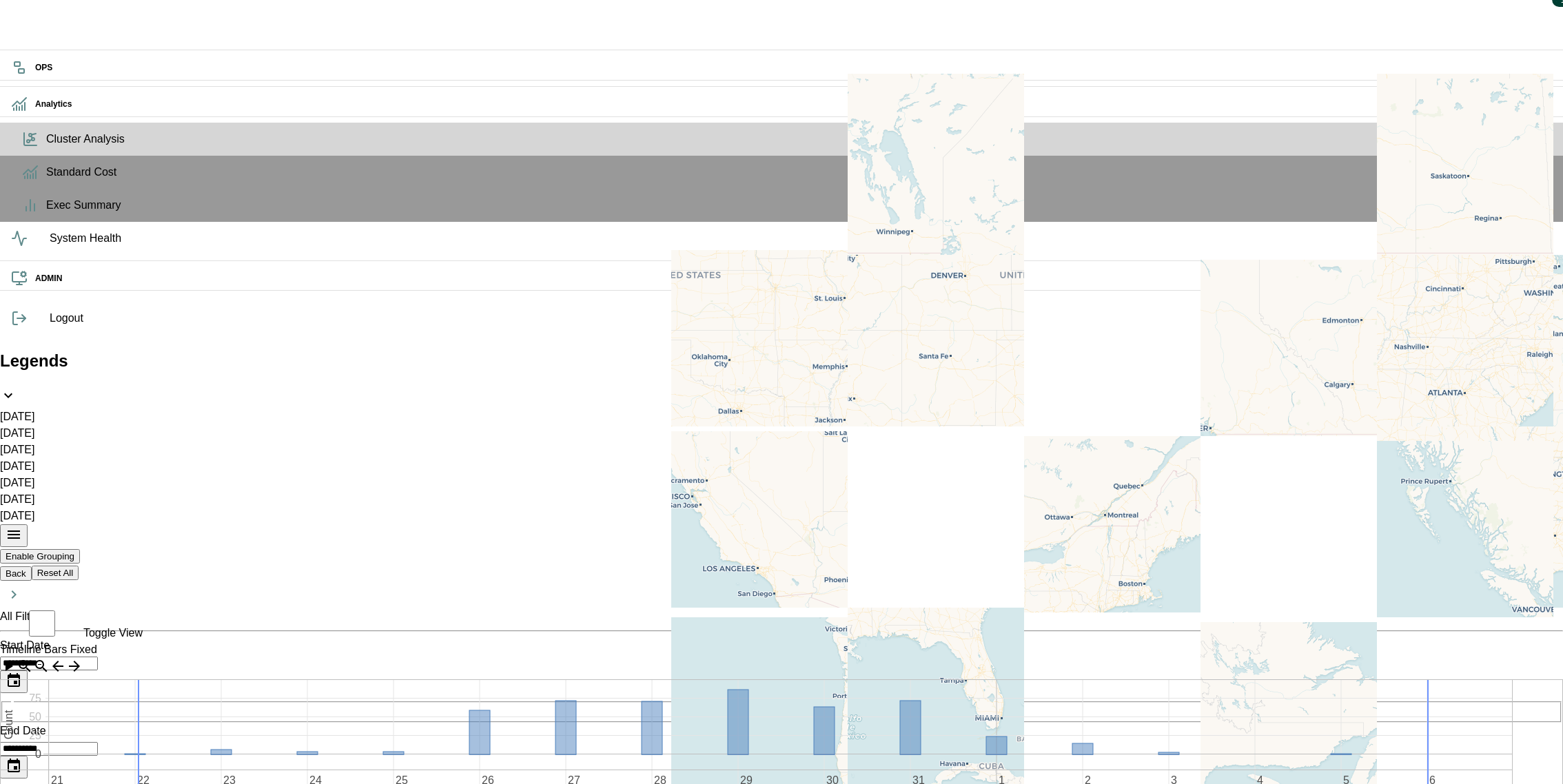
type input "***"
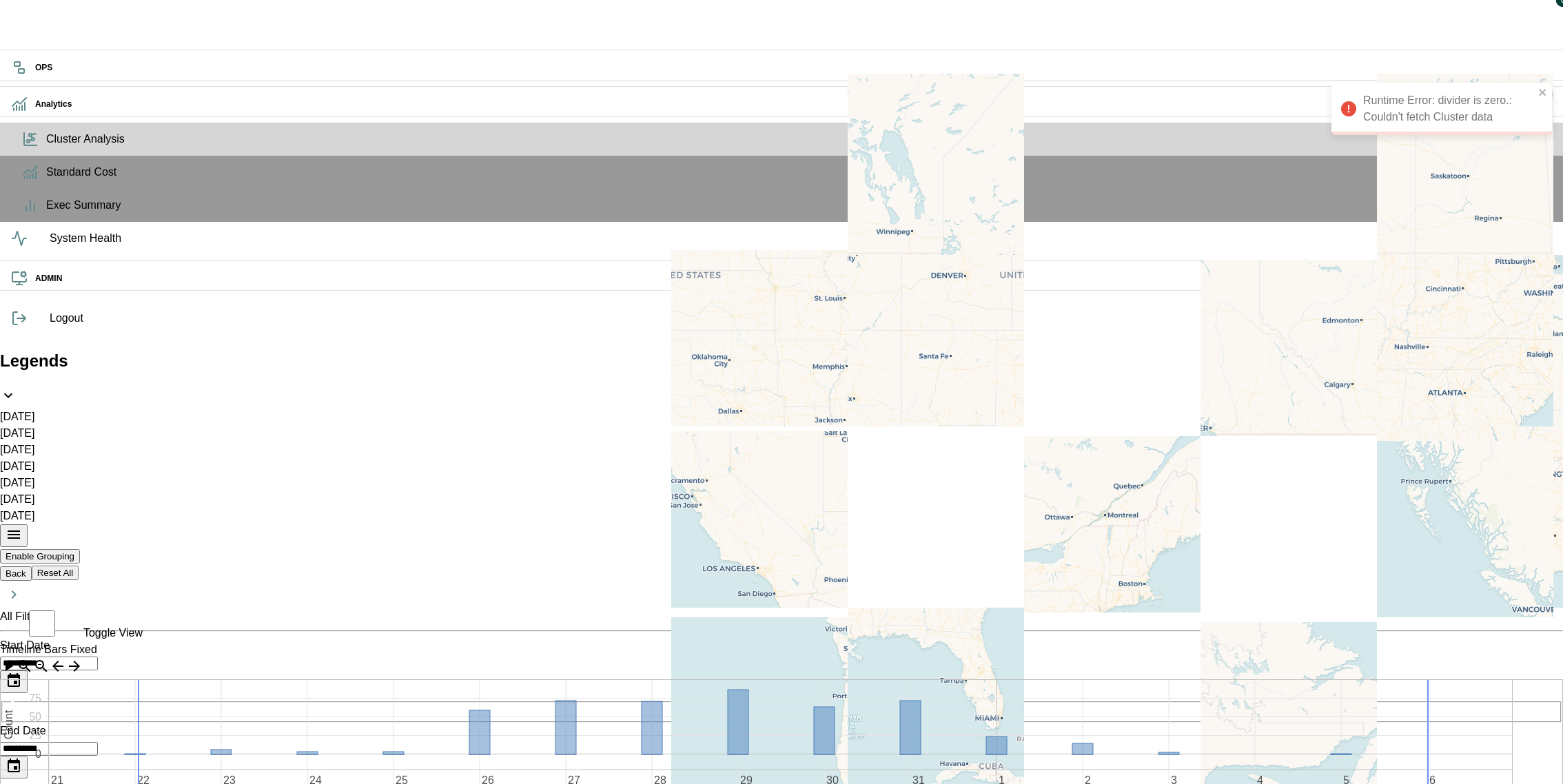
type input "***"
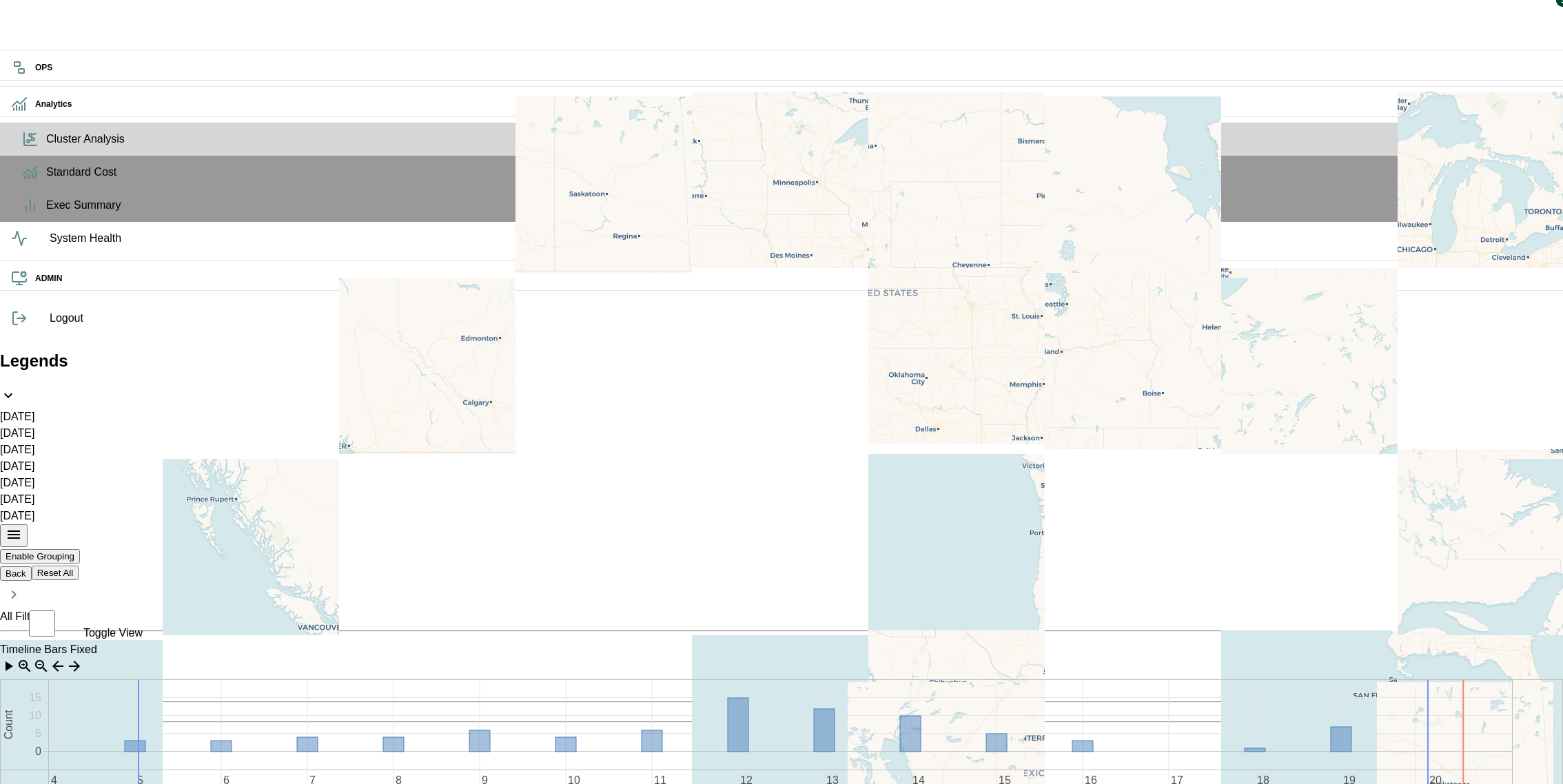
click at [20, 673] on icon "Choose date, selected date is Aug 5, 2025" at bounding box center [14, 680] width 13 height 14
click at [1337, 120] on icon "calendar view is open, switch to year view" at bounding box center [1337, 120] width 0 height 0
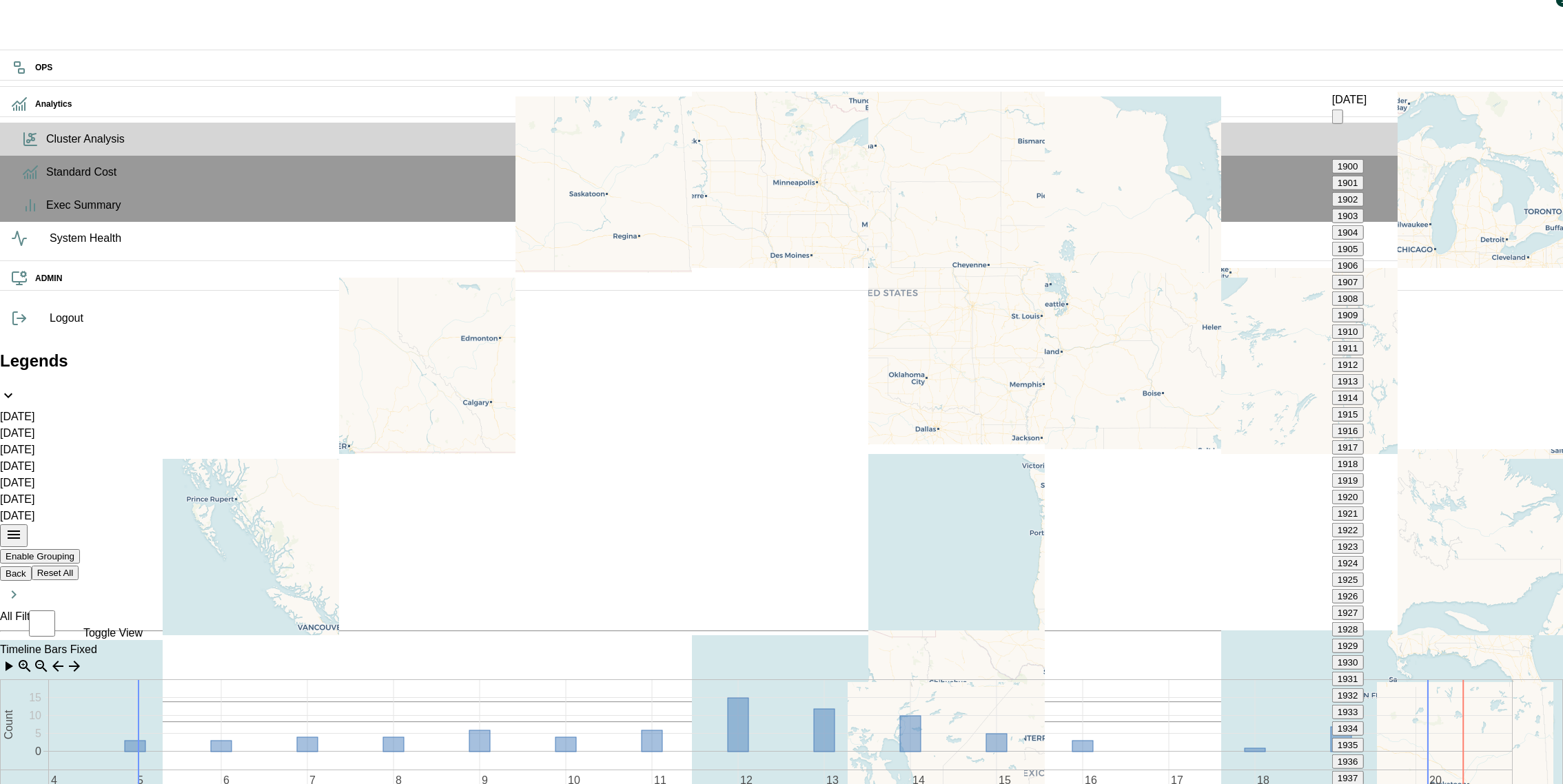
scroll to position [944, 0]
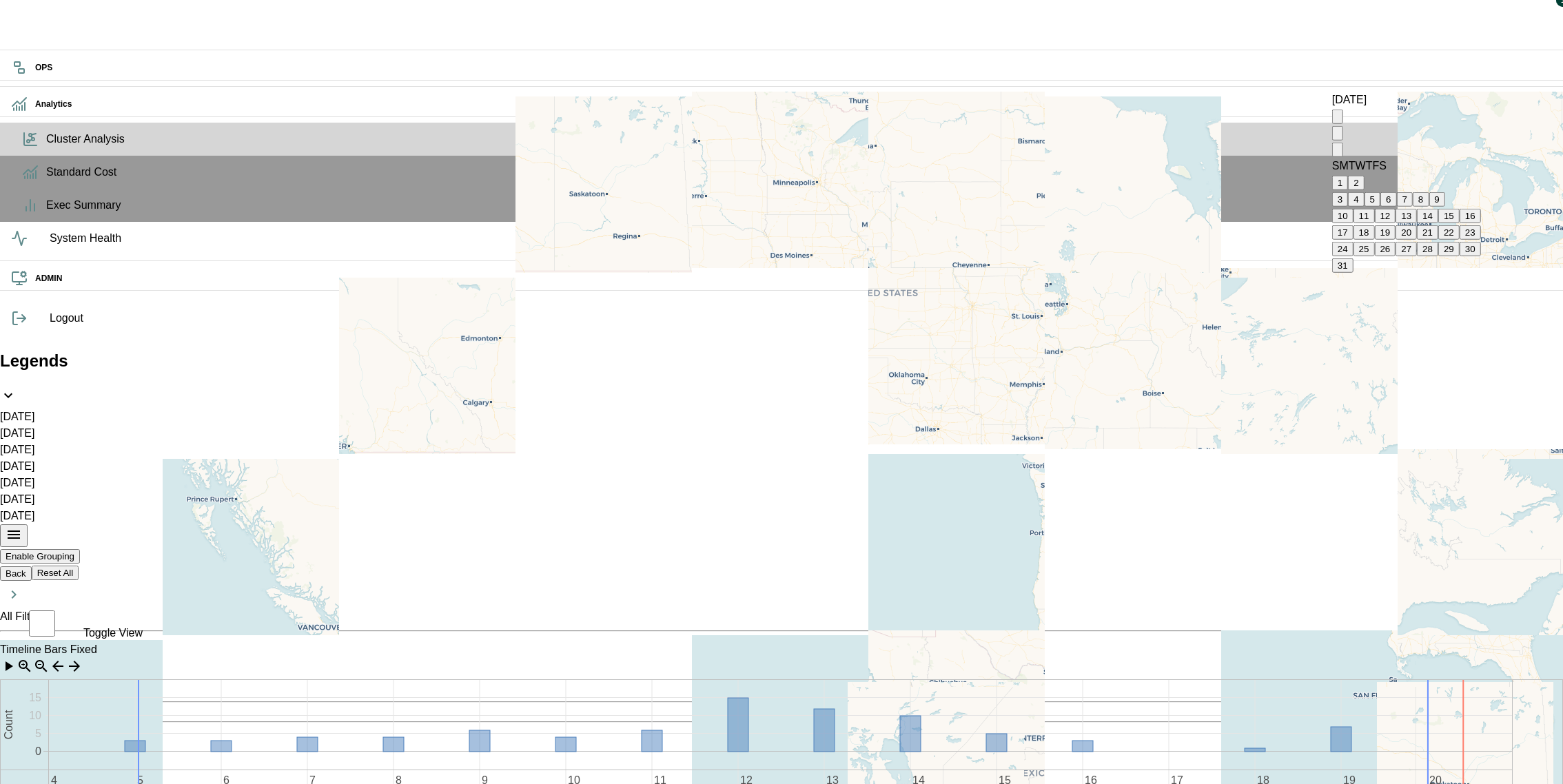
click at [1337, 136] on icon "Previous month" at bounding box center [1337, 136] width 0 height 0
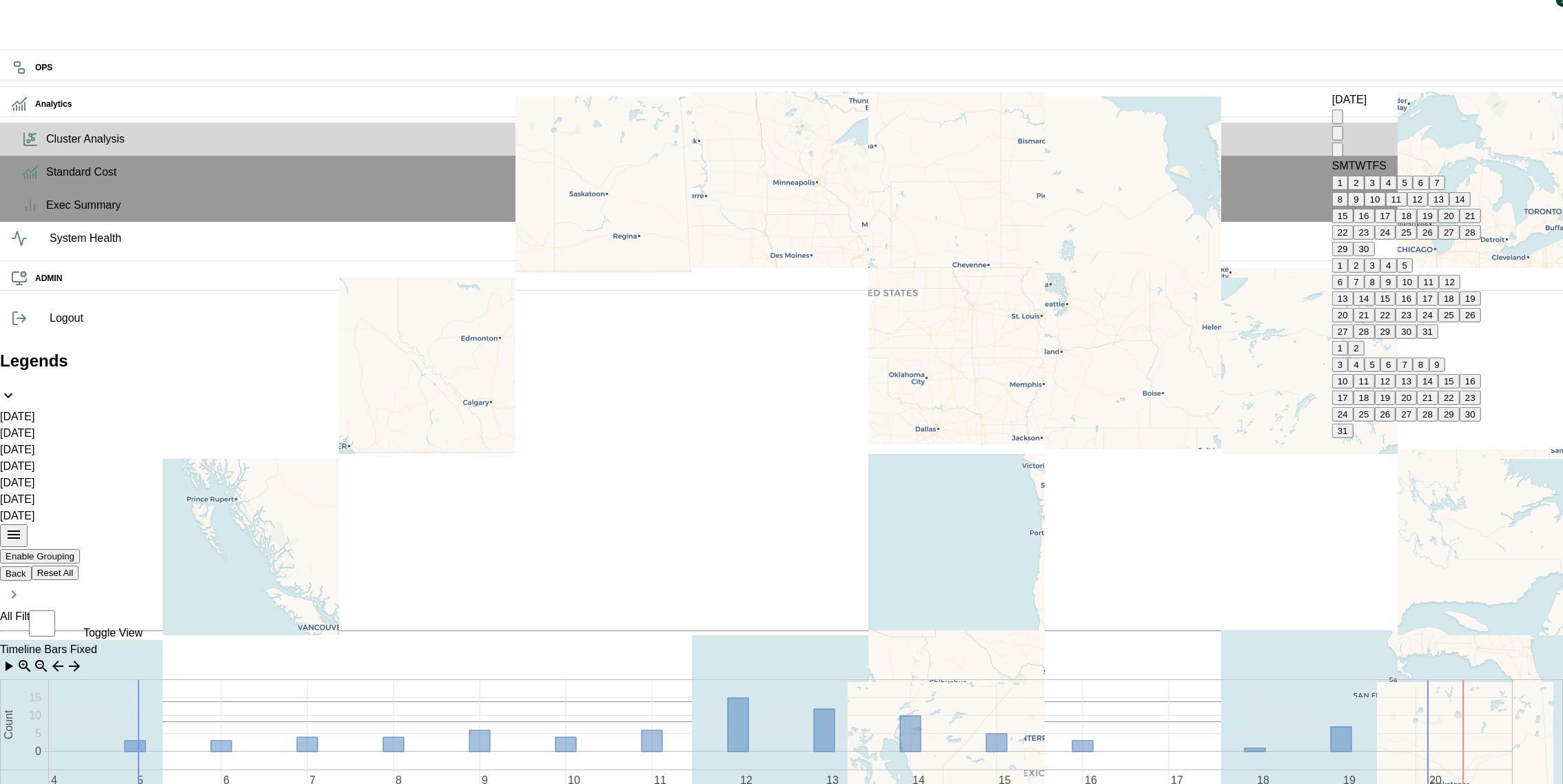
click at [1337, 136] on icon "Previous month" at bounding box center [1337, 136] width 0 height 0
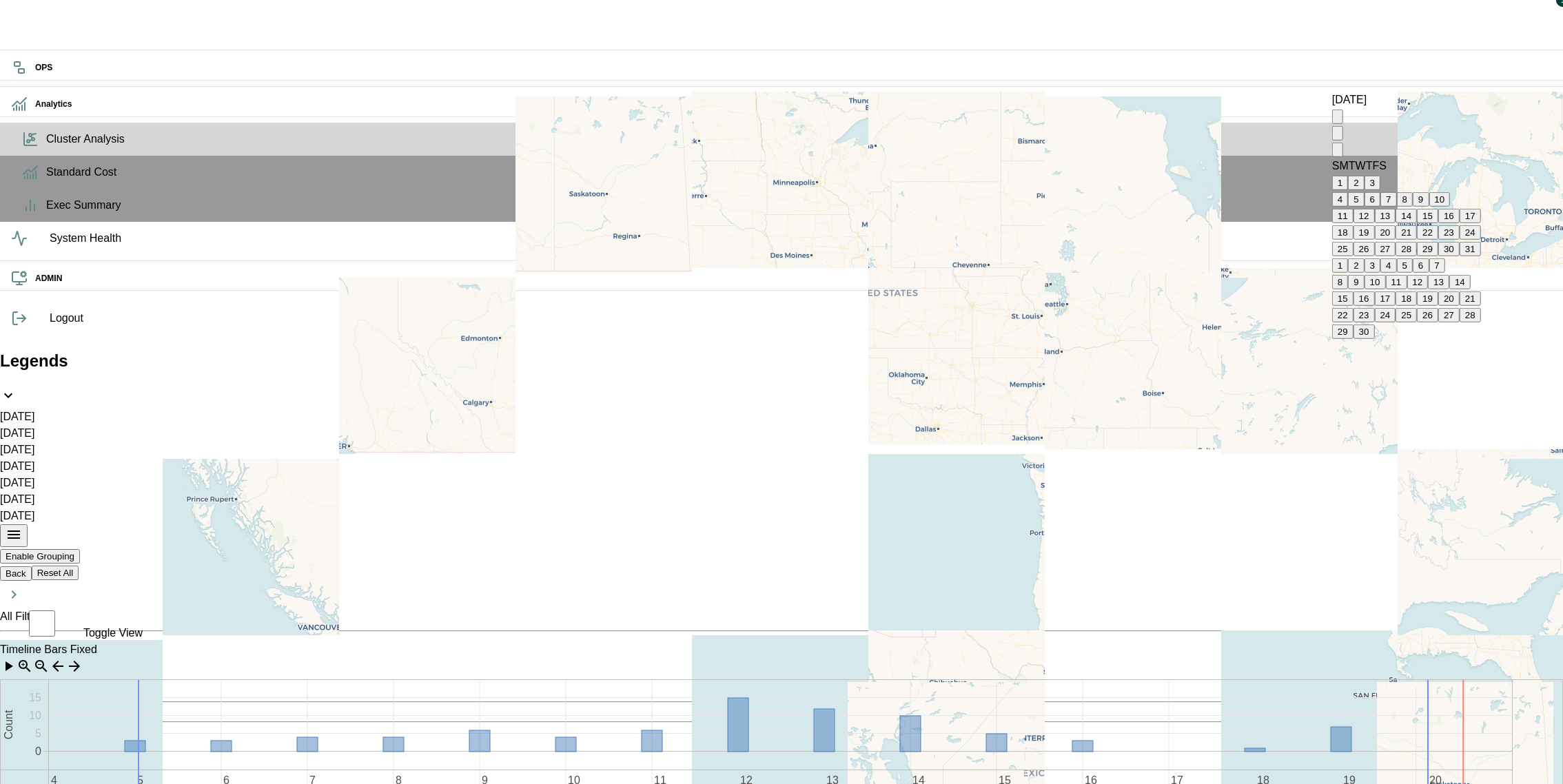
click at [1337, 136] on icon "Previous month" at bounding box center [1337, 136] width 0 height 0
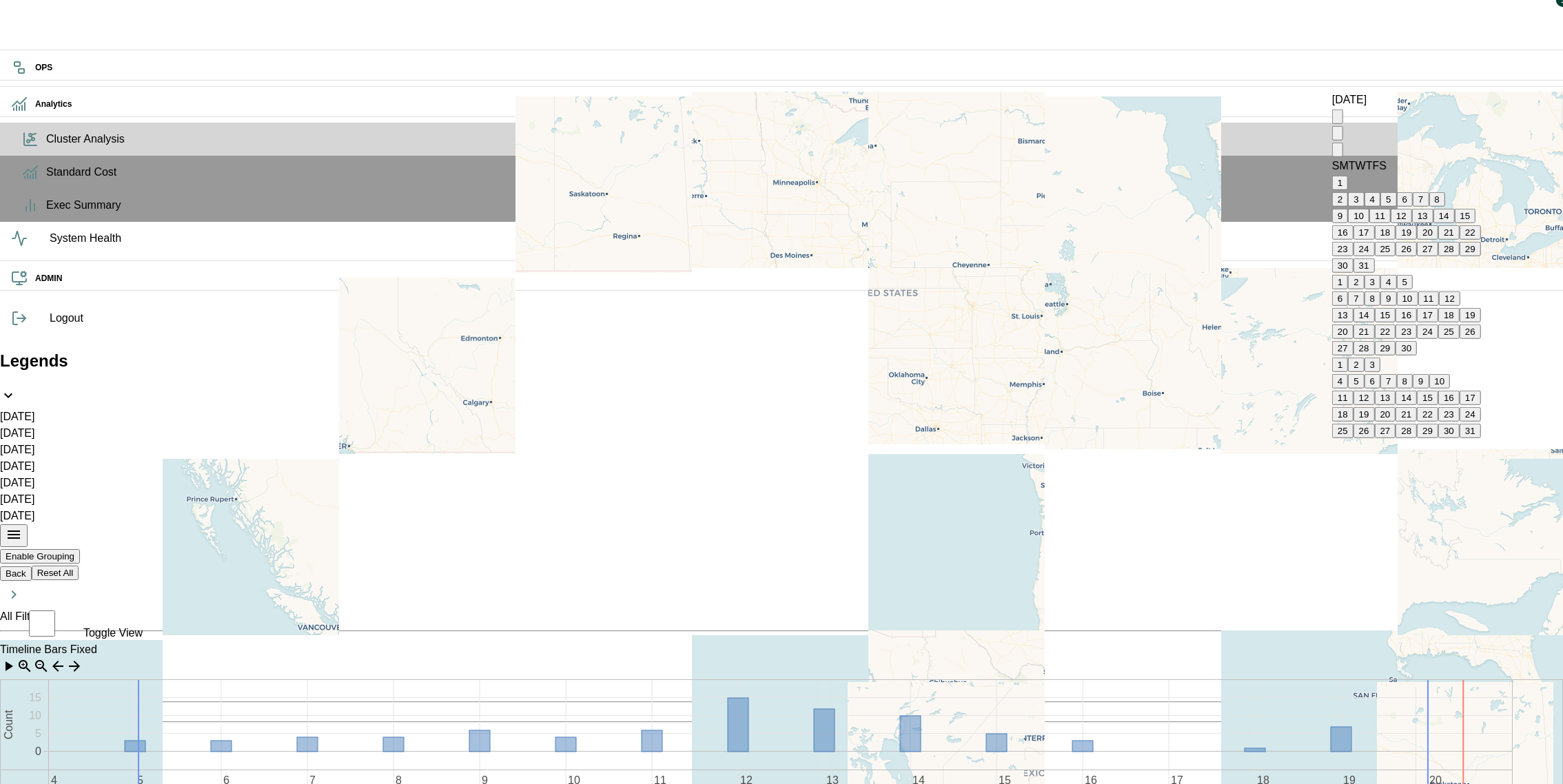
click at [1337, 136] on icon "Previous month" at bounding box center [1337, 136] width 0 height 0
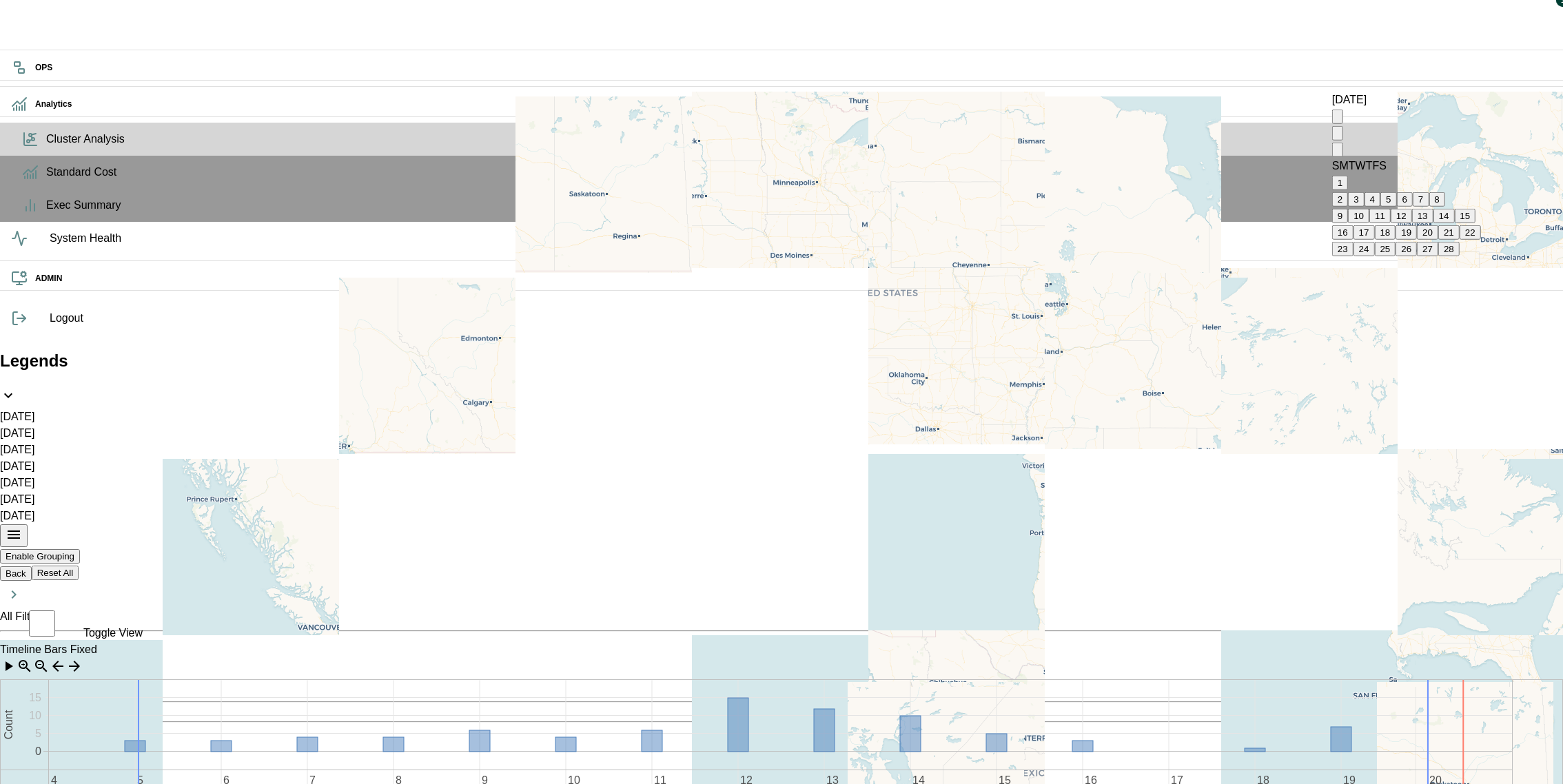
click at [1337, 136] on icon "Previous month" at bounding box center [1337, 136] width 0 height 0
click at [1348, 176] on button "1" at bounding box center [1339, 183] width 16 height 15
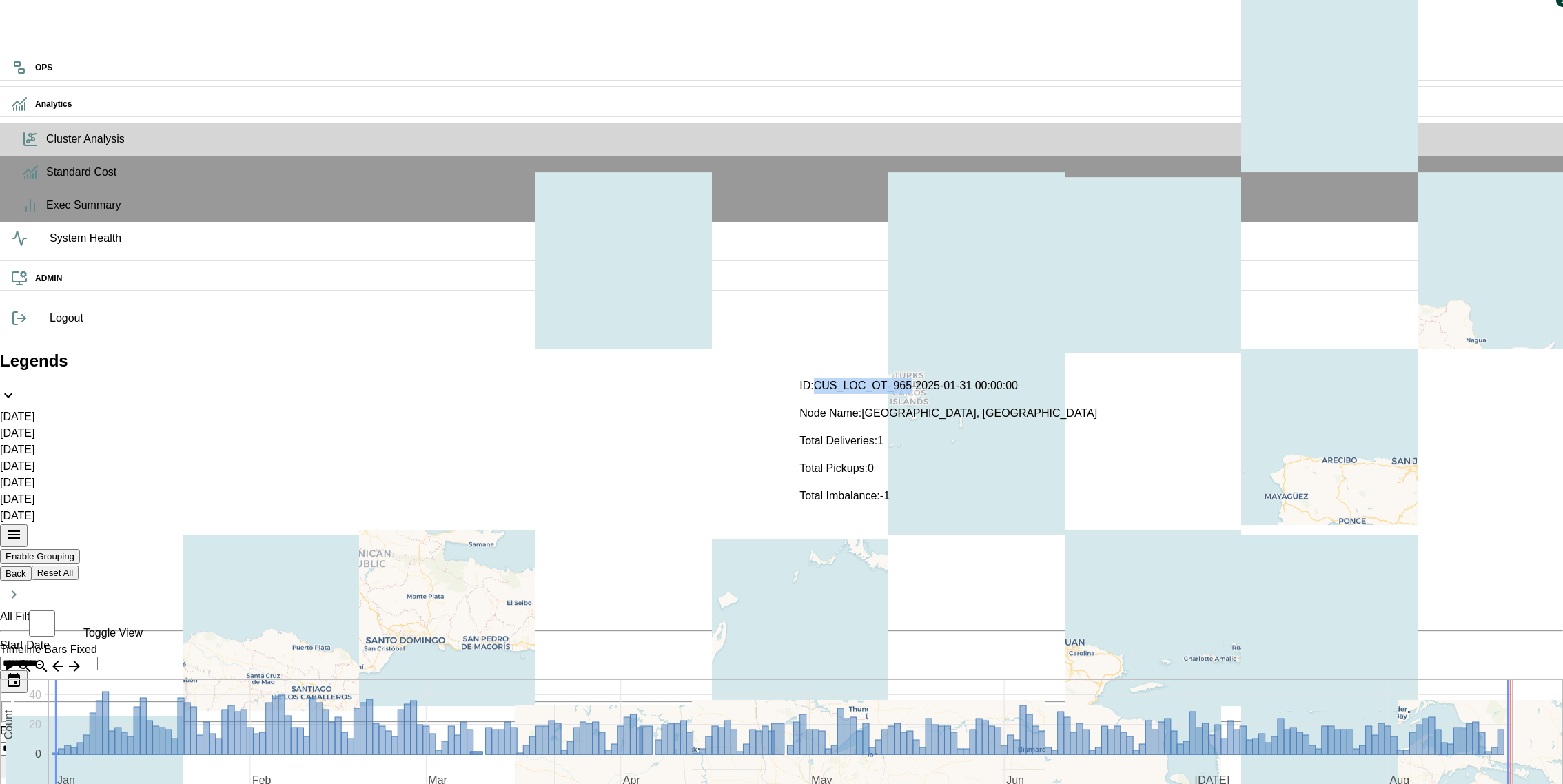
drag, startPoint x: 867, startPoint y: 380, endPoint x: 940, endPoint y: 381, distance: 73.0
click at [940, 381] on span "CUS_LOC_OT_965-2025-01-31 00:00:00" at bounding box center [916, 385] width 204 height 12
copy span "CUS_LOC_OT_965"
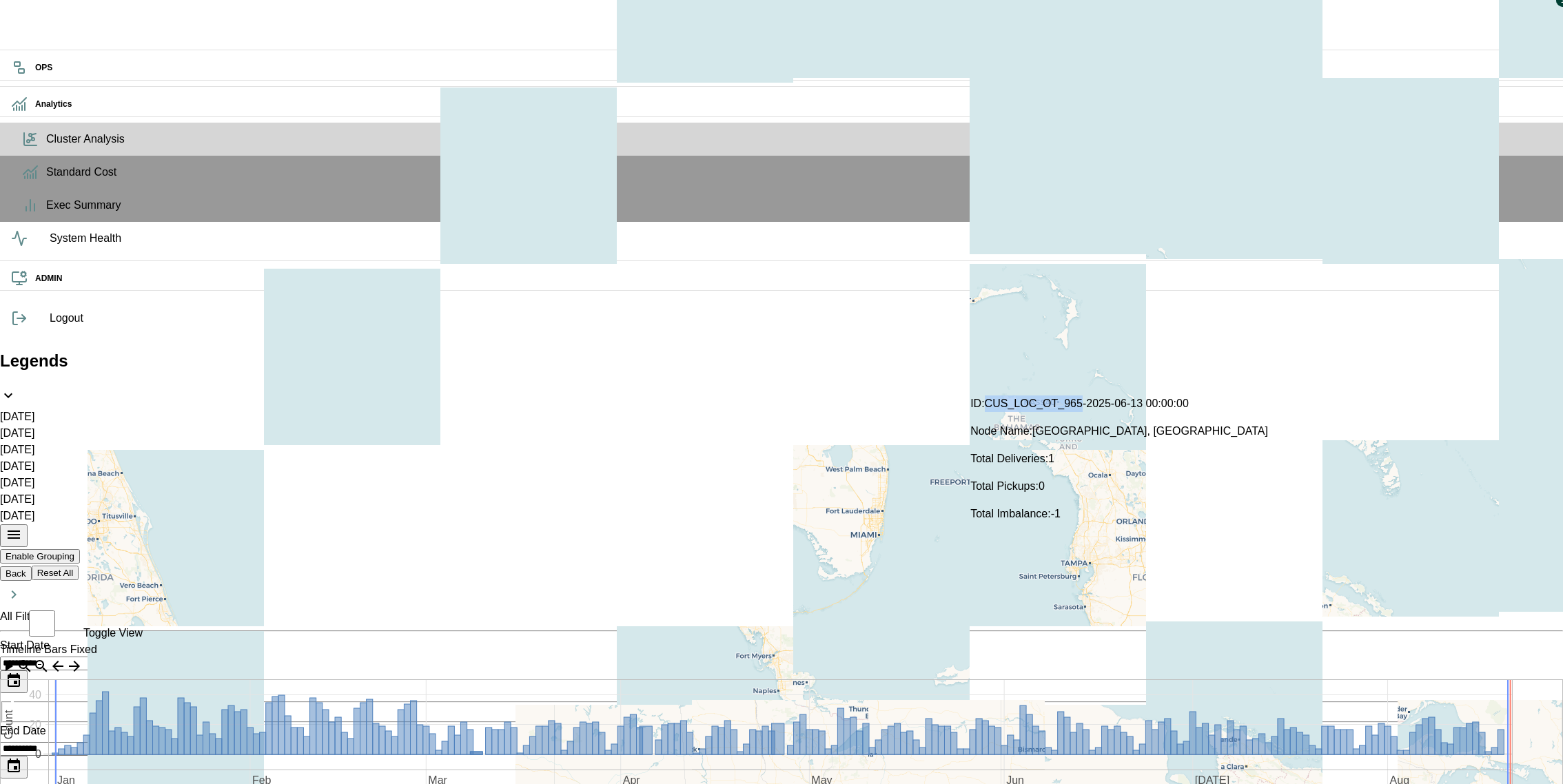
drag, startPoint x: 1036, startPoint y: 395, endPoint x: 1111, endPoint y: 401, distance: 75.2
click at [1111, 401] on span "CUS_LOC_OT_965-2025-06-13 00:00:00" at bounding box center [1087, 403] width 204 height 12
copy span "CUS_LOC_OT_965"
